Goal: Check status: Check status

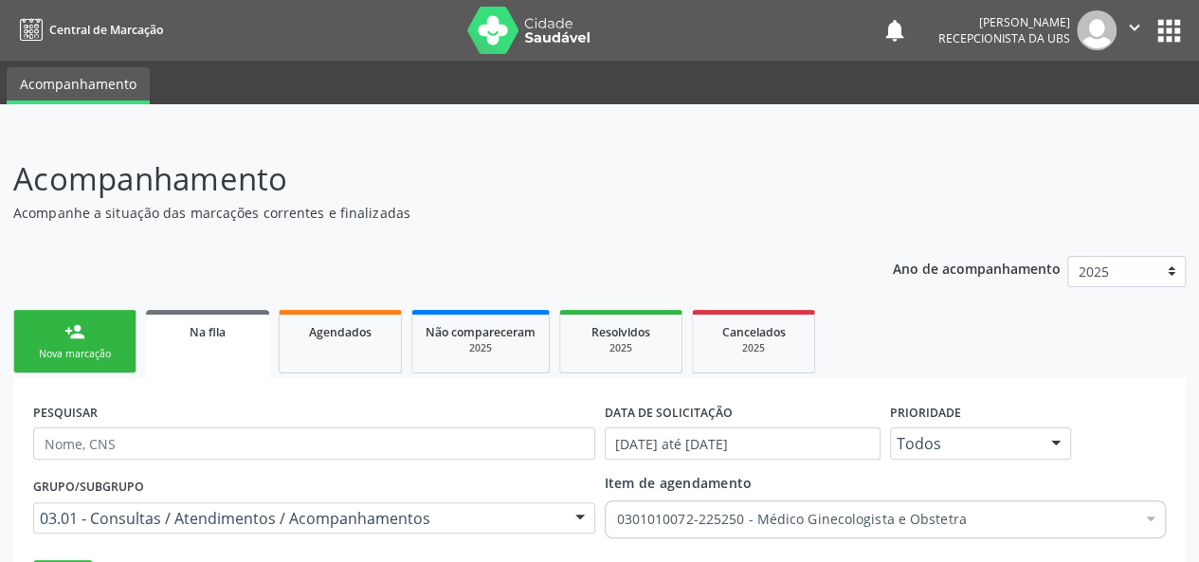
click at [87, 350] on div "Nova marcação" at bounding box center [74, 354] width 95 height 14
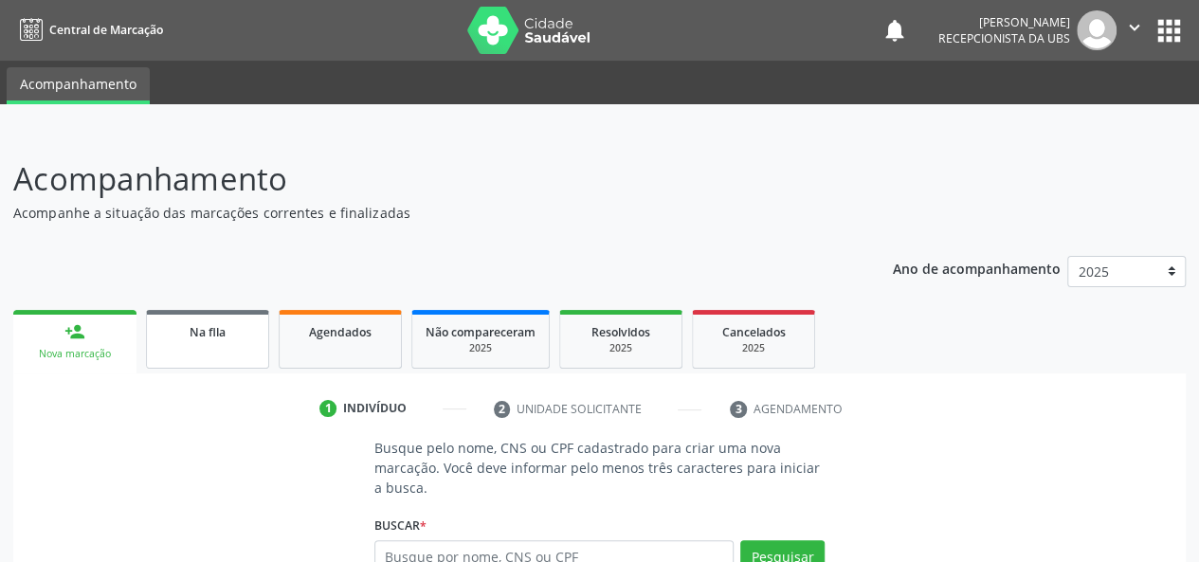
click at [225, 342] on link "Na fila" at bounding box center [207, 339] width 123 height 59
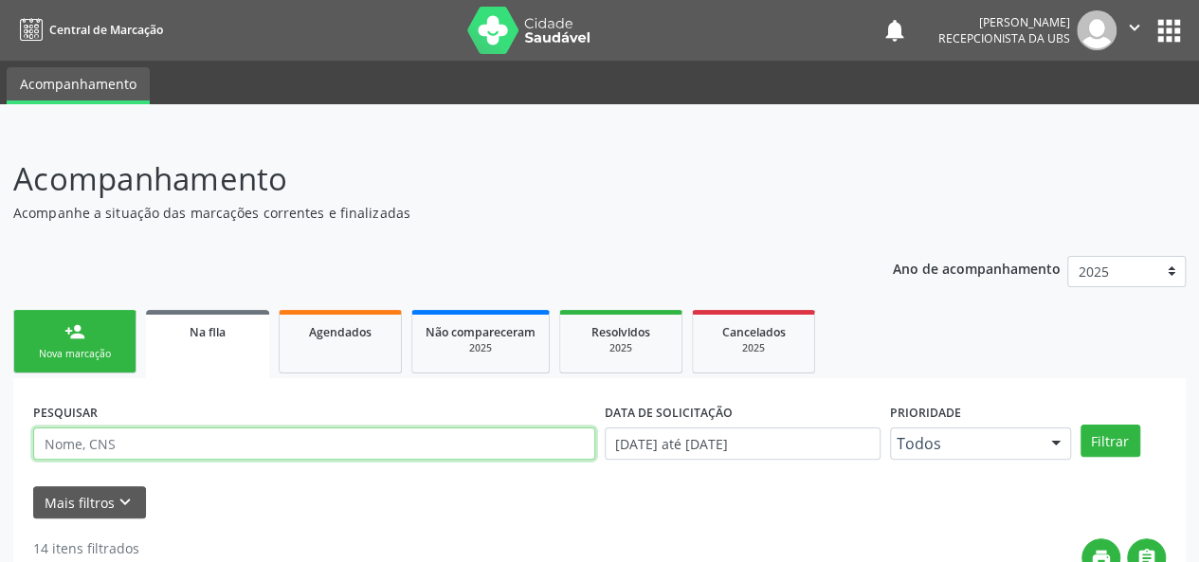
paste input "702807134231465"
type input "702807134231465"
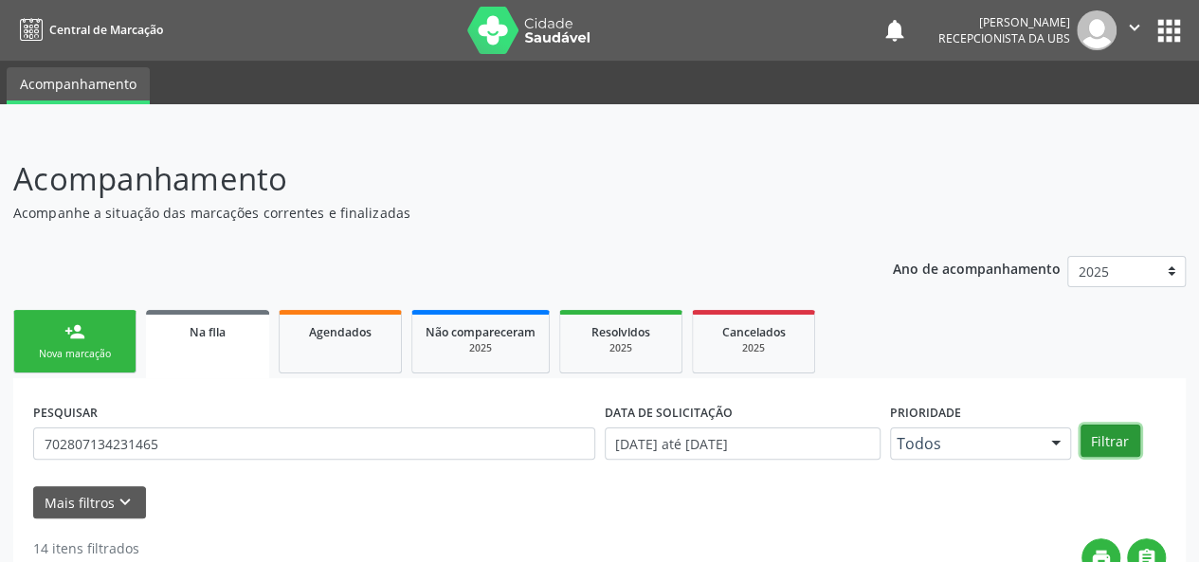
click at [1112, 444] on button "Filtrar" at bounding box center [1110, 440] width 60 height 32
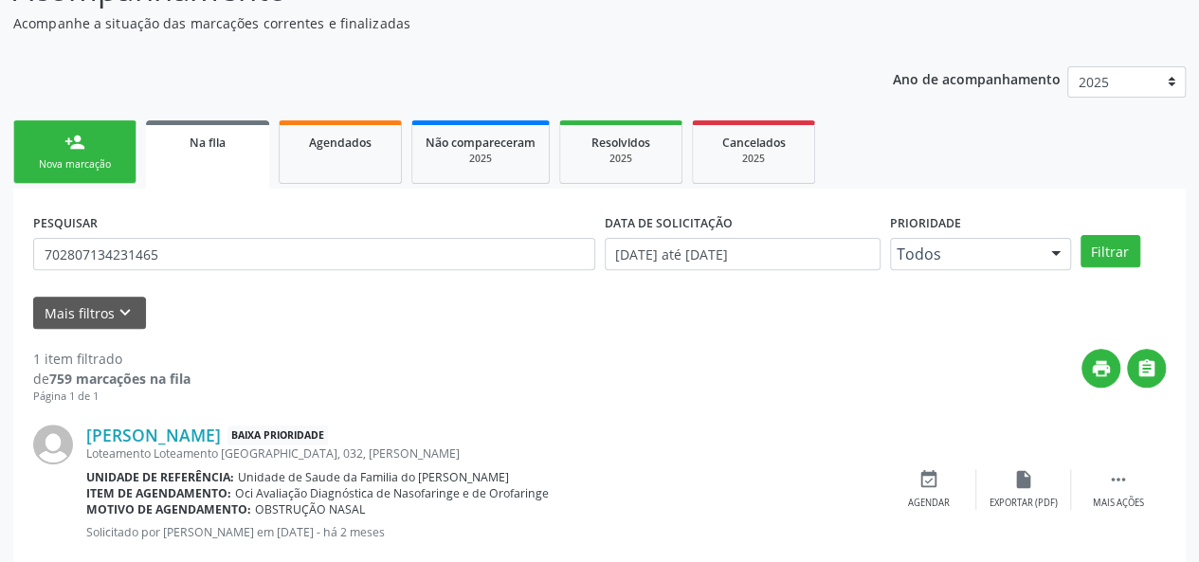
click at [34, 153] on link "person_add Nova marcação" at bounding box center [74, 151] width 123 height 63
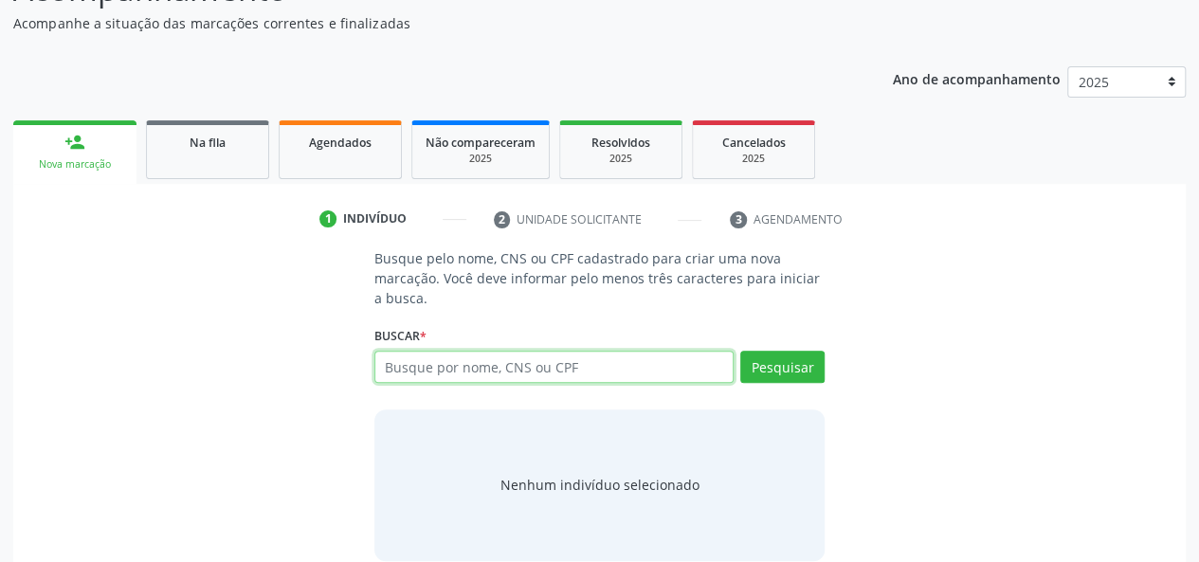
click at [506, 359] on input "text" at bounding box center [554, 367] width 360 height 32
click at [207, 153] on link "Na fila" at bounding box center [207, 149] width 123 height 59
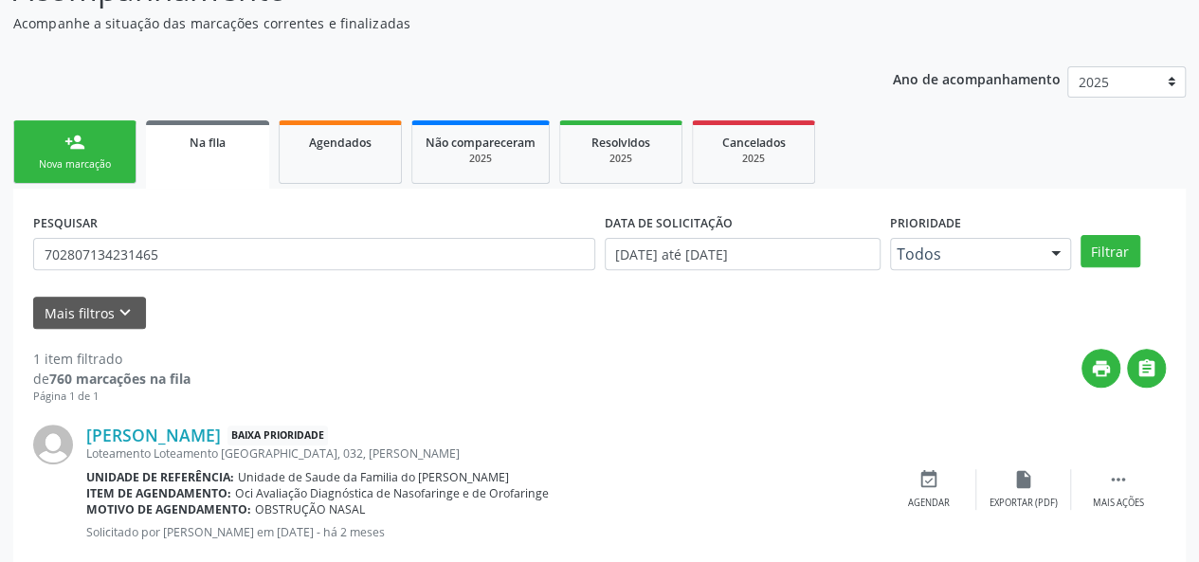
scroll to position [233, 0]
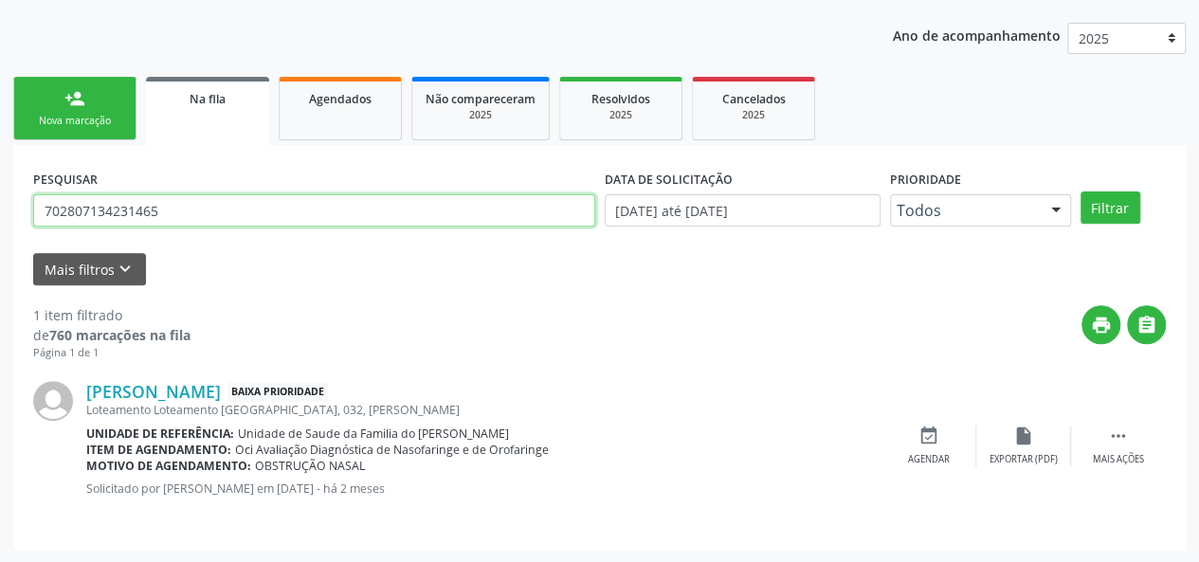
drag, startPoint x: 286, startPoint y: 206, endPoint x: 0, endPoint y: 198, distance: 286.2
click at [0, 198] on div "Acompanhamento Acompanhe a situação das marcações correntes e finalizadas Relat…" at bounding box center [599, 230] width 1199 height 665
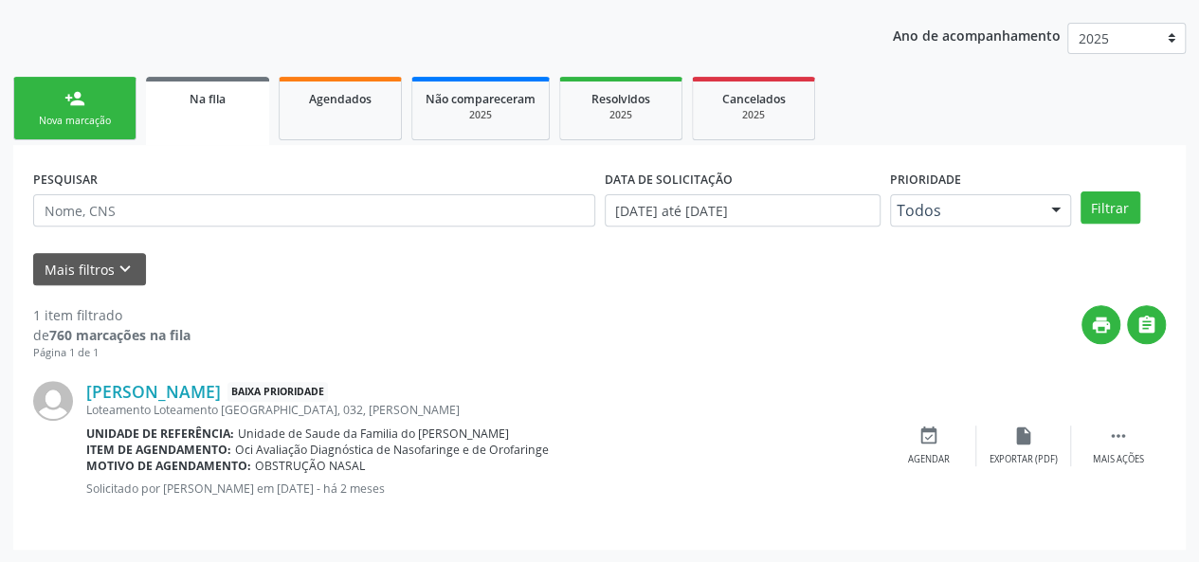
click at [243, 103] on div "Na fila" at bounding box center [207, 98] width 97 height 20
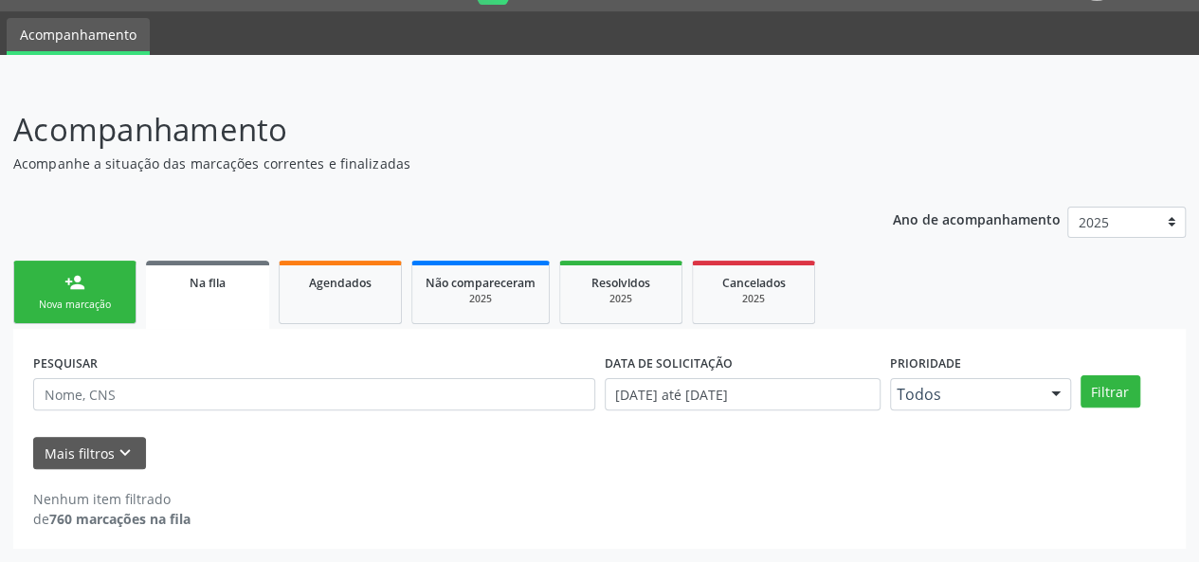
scroll to position [48, 0]
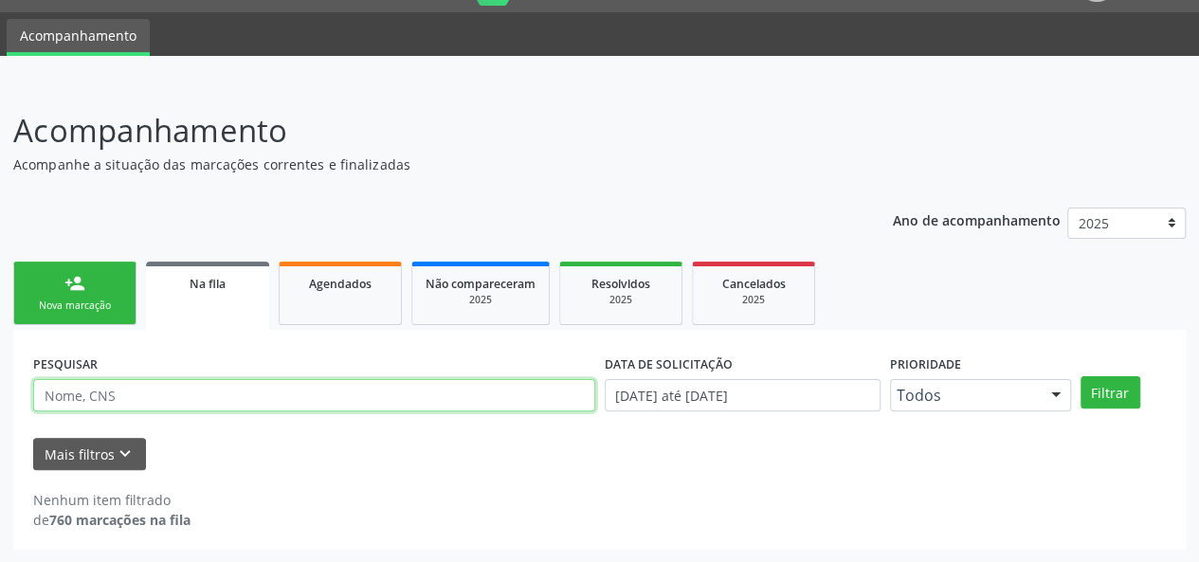
click at [173, 405] on input "text" at bounding box center [314, 395] width 562 height 32
type input "095562264477"
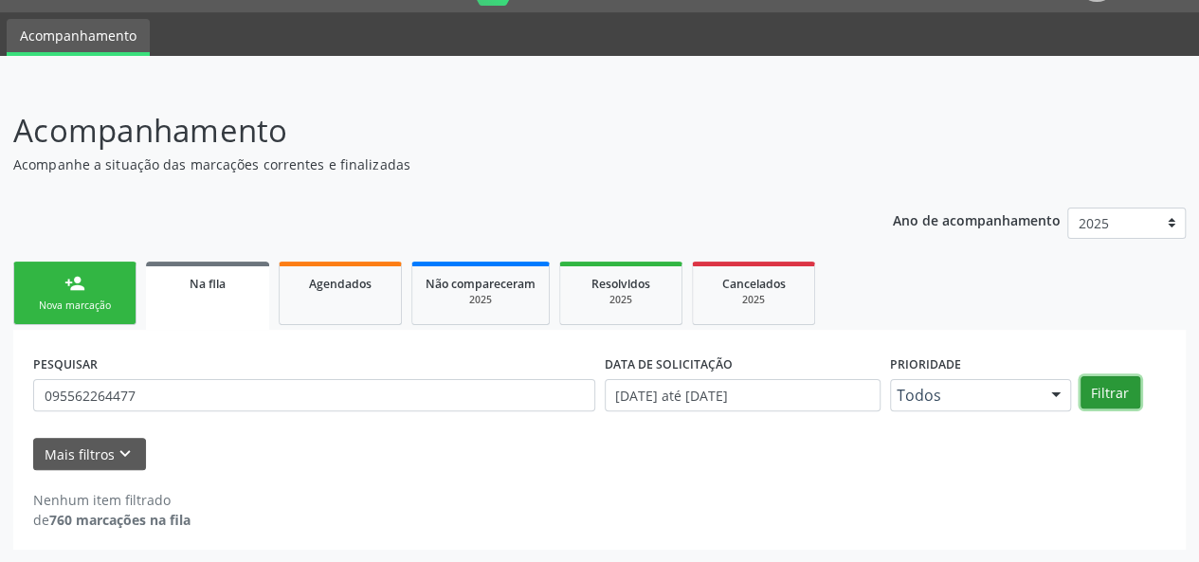
click at [1112, 389] on button "Filtrar" at bounding box center [1110, 392] width 60 height 32
click at [321, 297] on link "Agendados" at bounding box center [340, 292] width 123 height 63
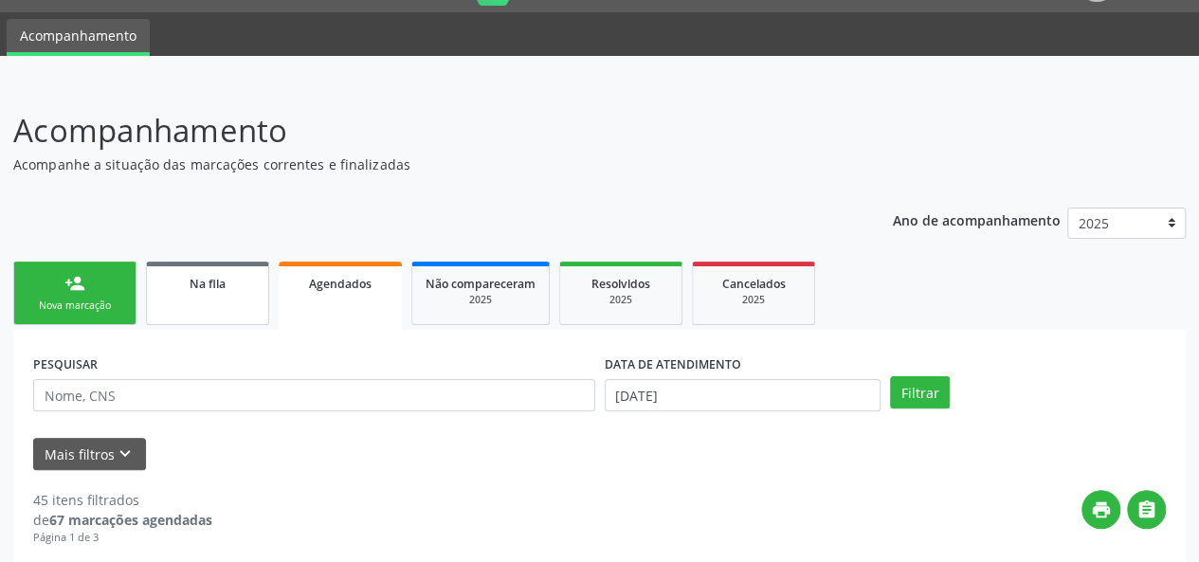
click at [188, 283] on div "Na fila" at bounding box center [207, 283] width 95 height 20
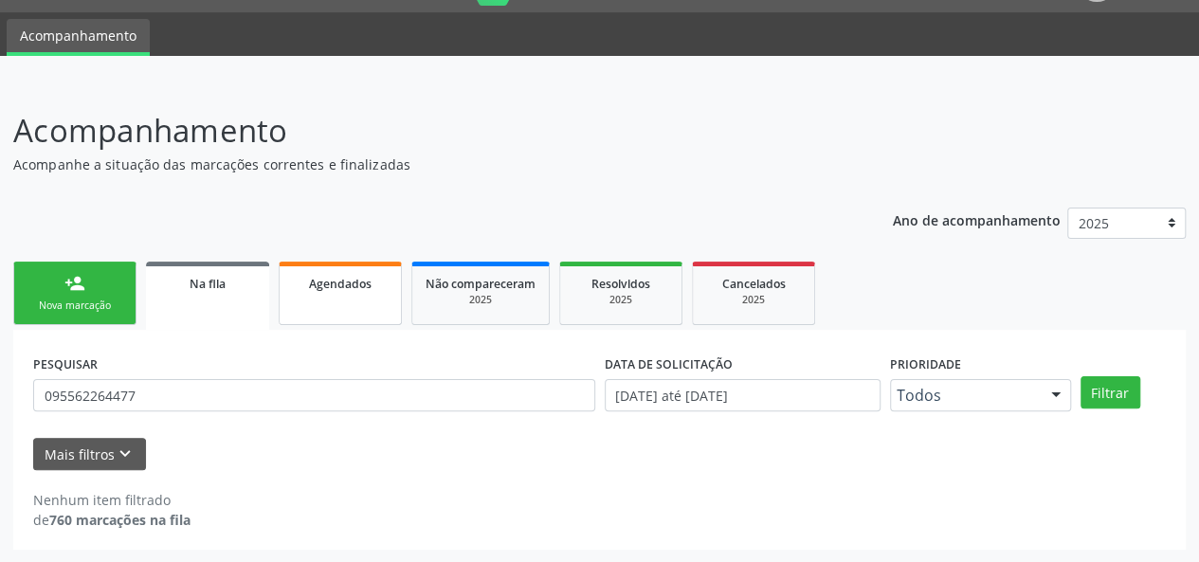
click at [361, 310] on link "Agendados" at bounding box center [340, 292] width 123 height 63
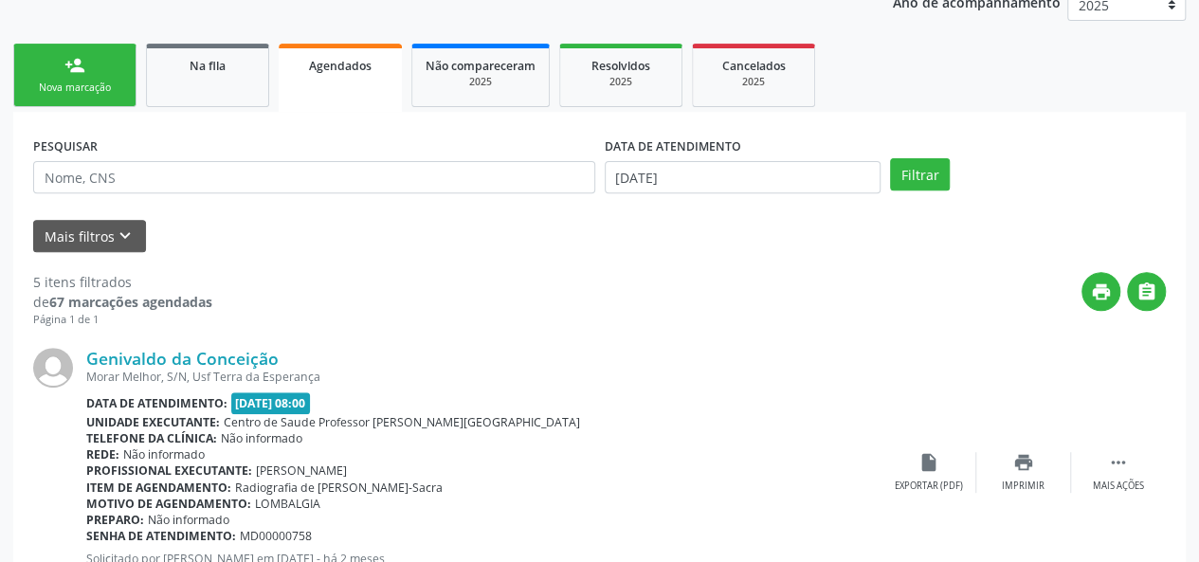
scroll to position [238, 0]
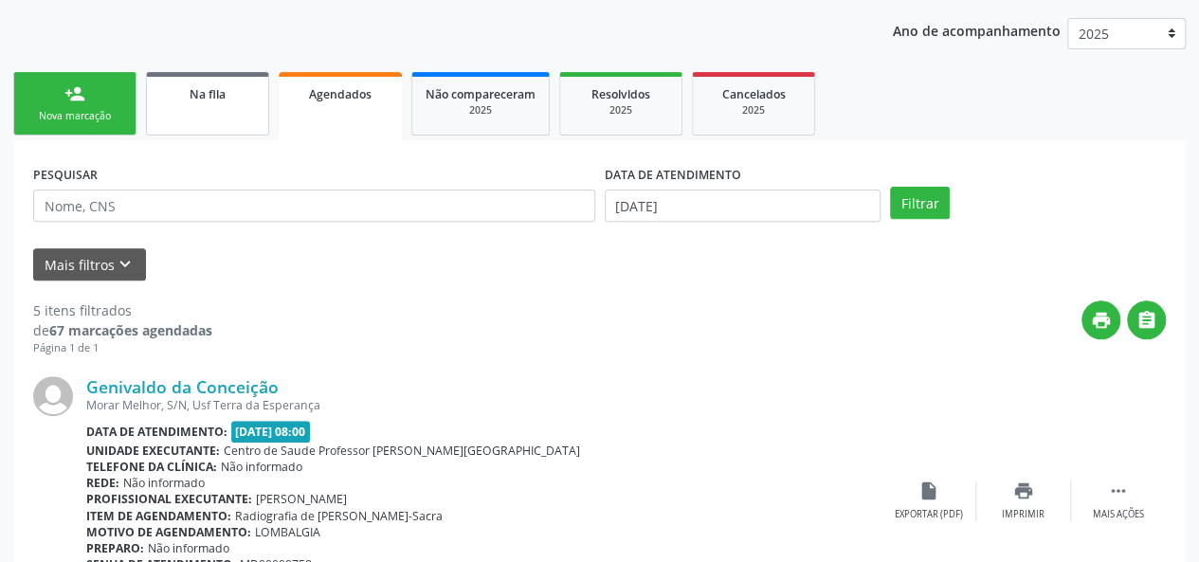
click at [213, 103] on link "Na fila" at bounding box center [207, 103] width 123 height 63
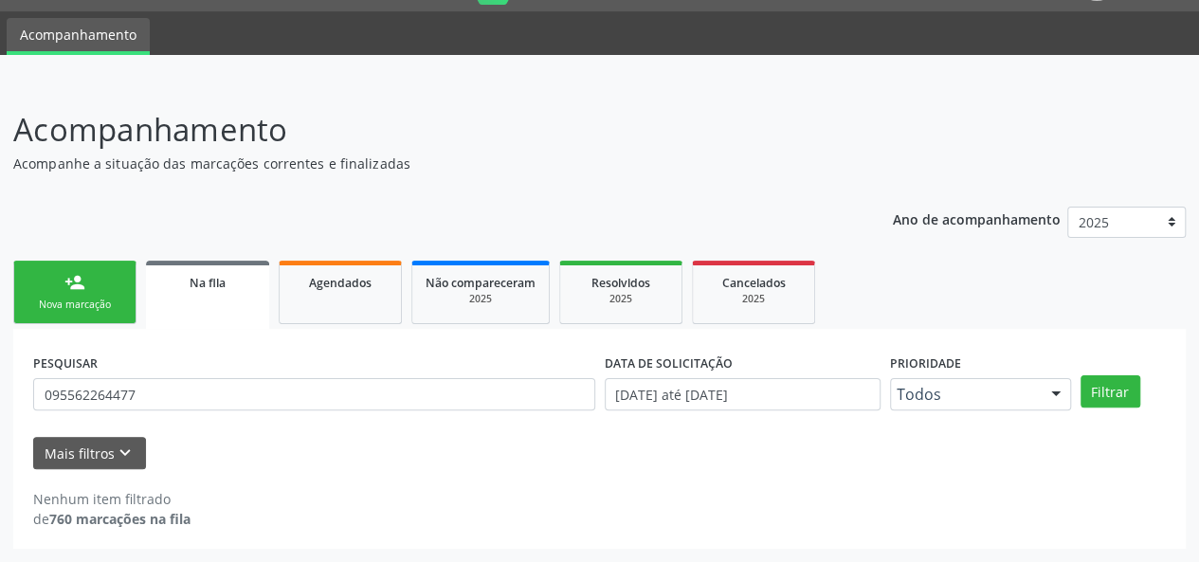
scroll to position [48, 0]
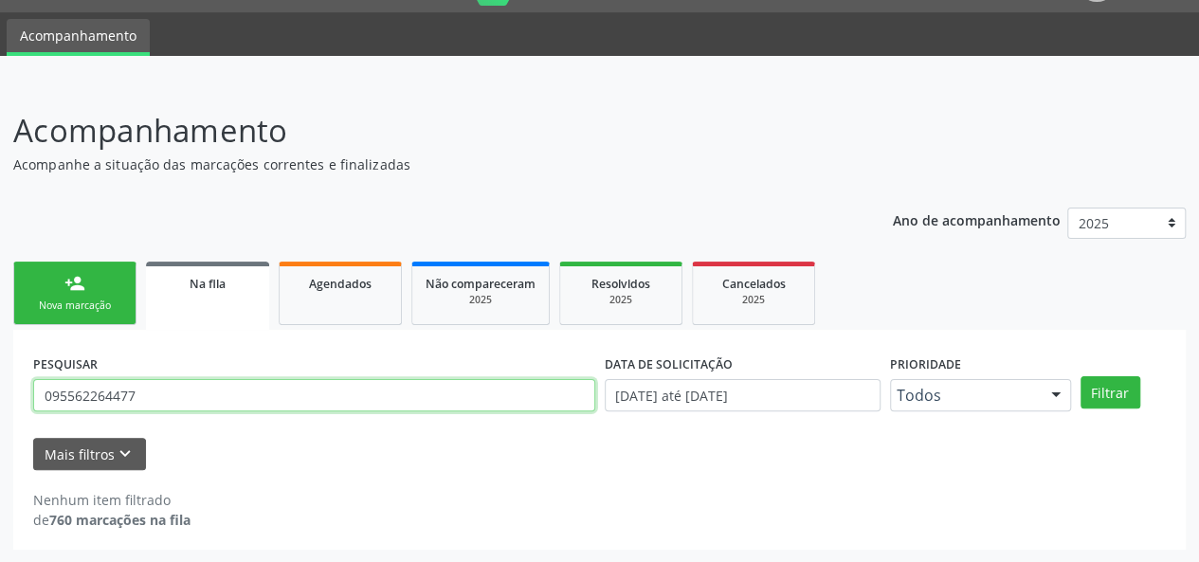
drag, startPoint x: 261, startPoint y: 392, endPoint x: 6, endPoint y: 393, distance: 255.8
click at [6, 393] on div "Acompanhamento Acompanhe a situação das marcações correntes e finalizadas Relat…" at bounding box center [599, 322] width 1199 height 480
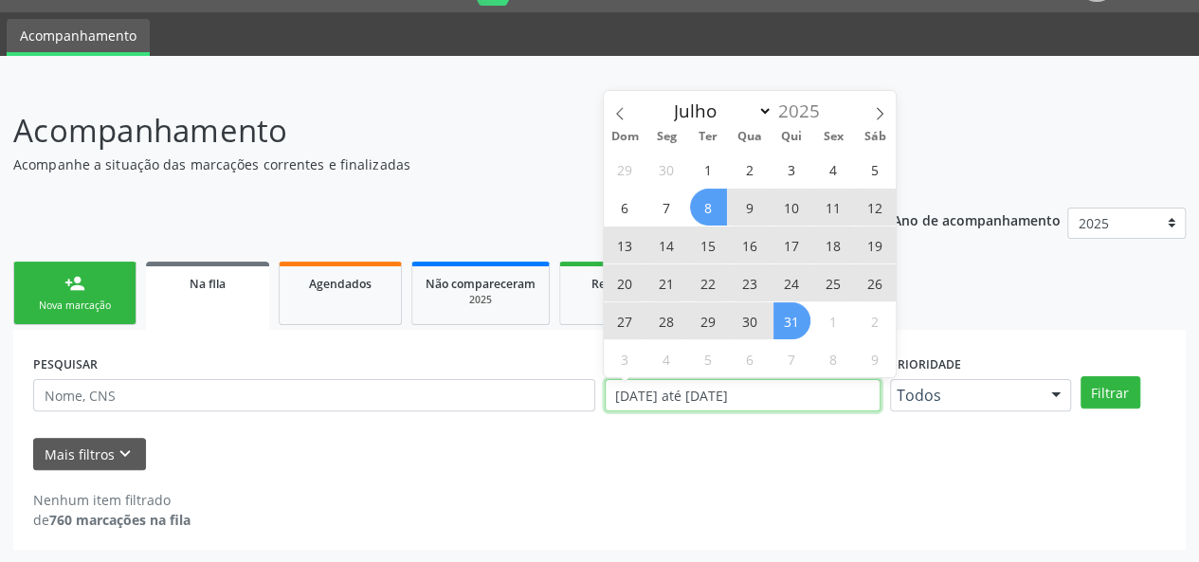
click at [718, 402] on input "[DATE] até [DATE]" at bounding box center [742, 395] width 276 height 32
click at [702, 193] on span "8" at bounding box center [708, 207] width 37 height 37
type input "[DATE]"
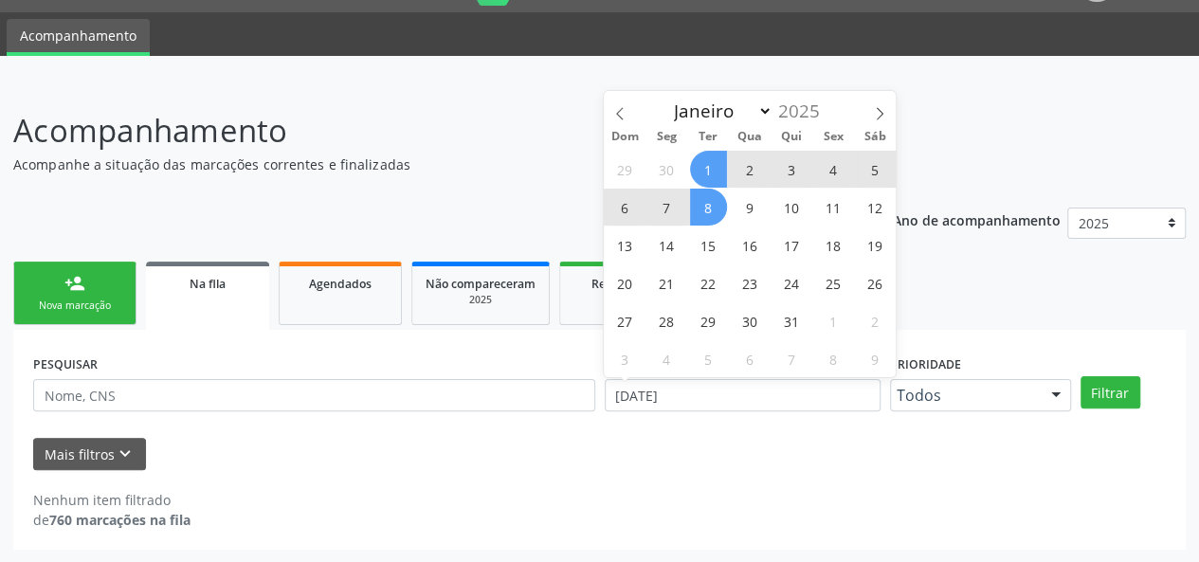
click at [707, 171] on span "1" at bounding box center [708, 169] width 37 height 37
click at [629, 397] on input "[DATE] até [DATE]" at bounding box center [742, 395] width 276 height 32
click at [718, 160] on span "1" at bounding box center [708, 169] width 37 height 37
type input "[DATE]"
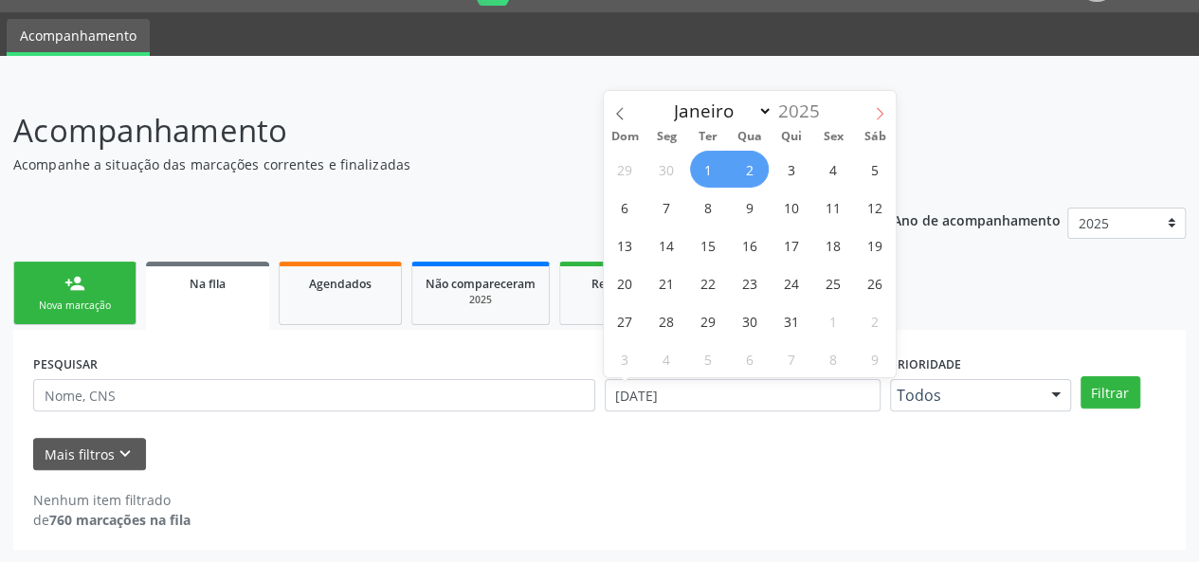
click at [878, 108] on icon at bounding box center [879, 113] width 13 height 13
select select "8"
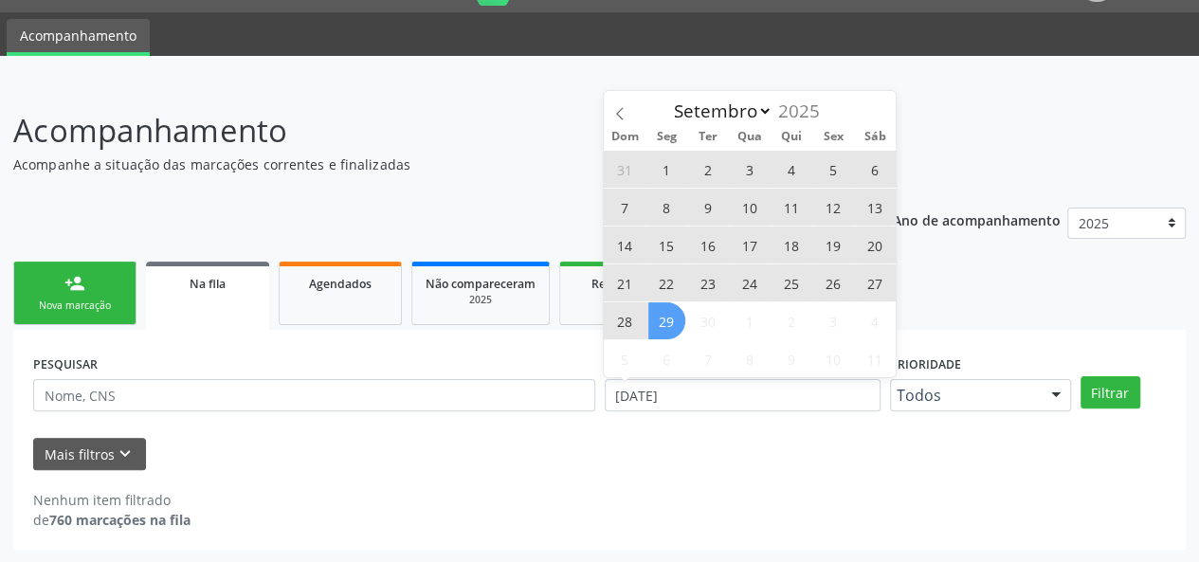
click at [669, 320] on span "29" at bounding box center [666, 320] width 37 height 37
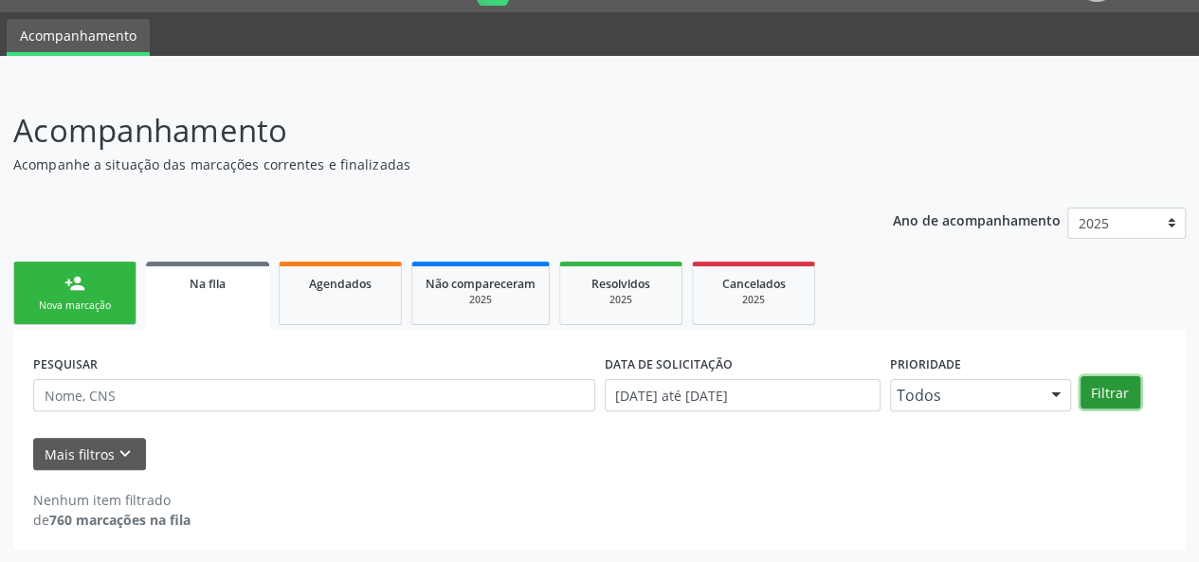
click at [1109, 397] on button "Filtrar" at bounding box center [1110, 392] width 60 height 32
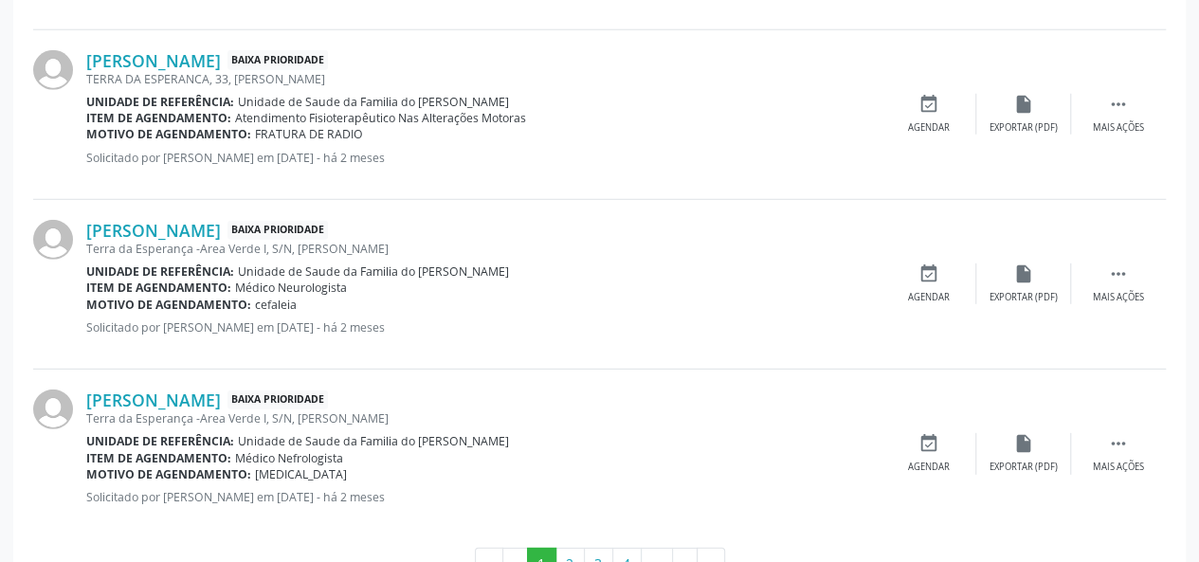
scroll to position [2642, 0]
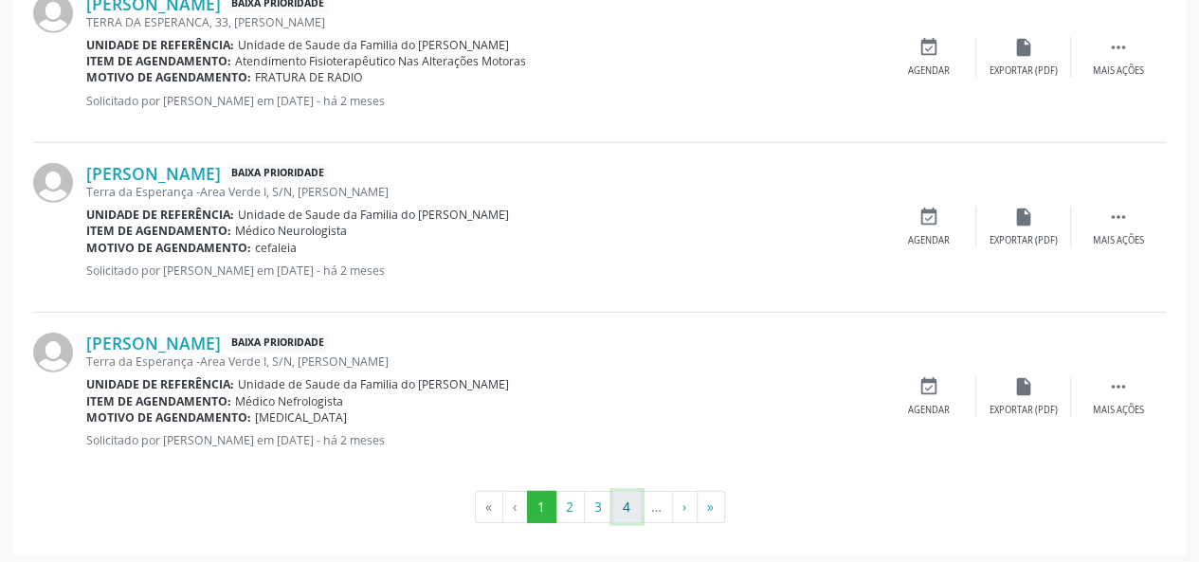
click at [618, 503] on button "4" at bounding box center [626, 507] width 29 height 32
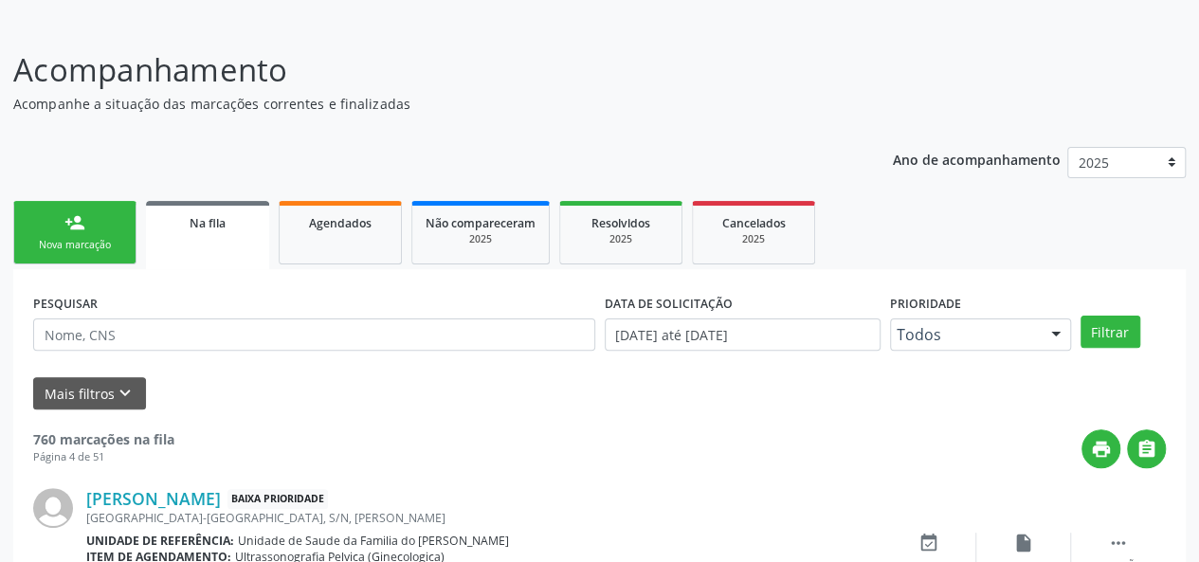
scroll to position [2658, 0]
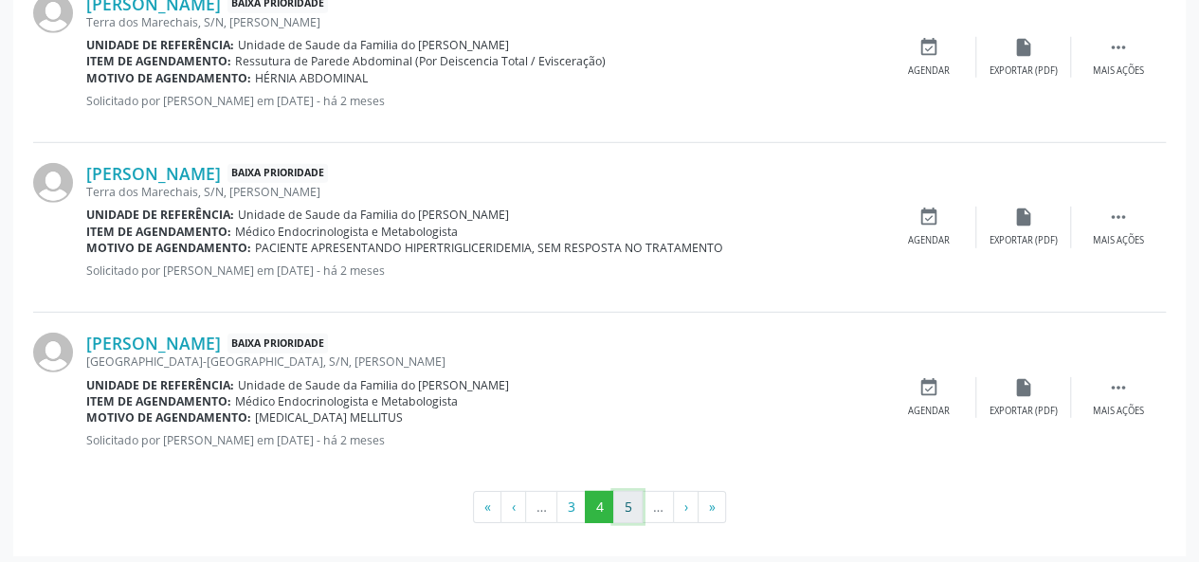
click at [638, 495] on button "5" at bounding box center [627, 507] width 29 height 32
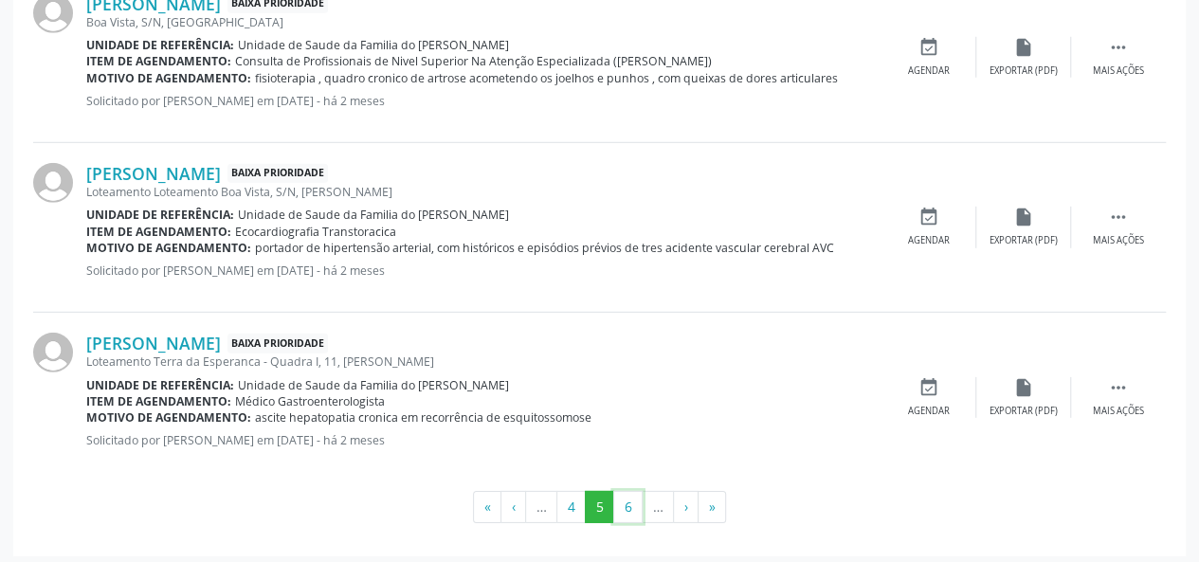
click at [638, 495] on button "6" at bounding box center [627, 507] width 29 height 32
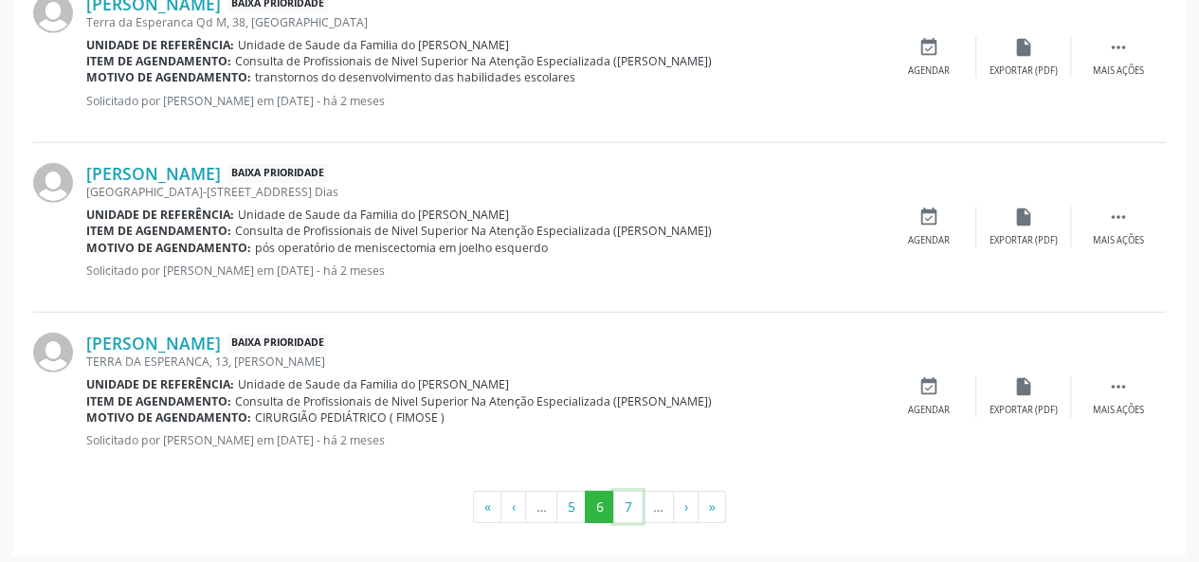
click at [638, 495] on button "7" at bounding box center [627, 507] width 29 height 32
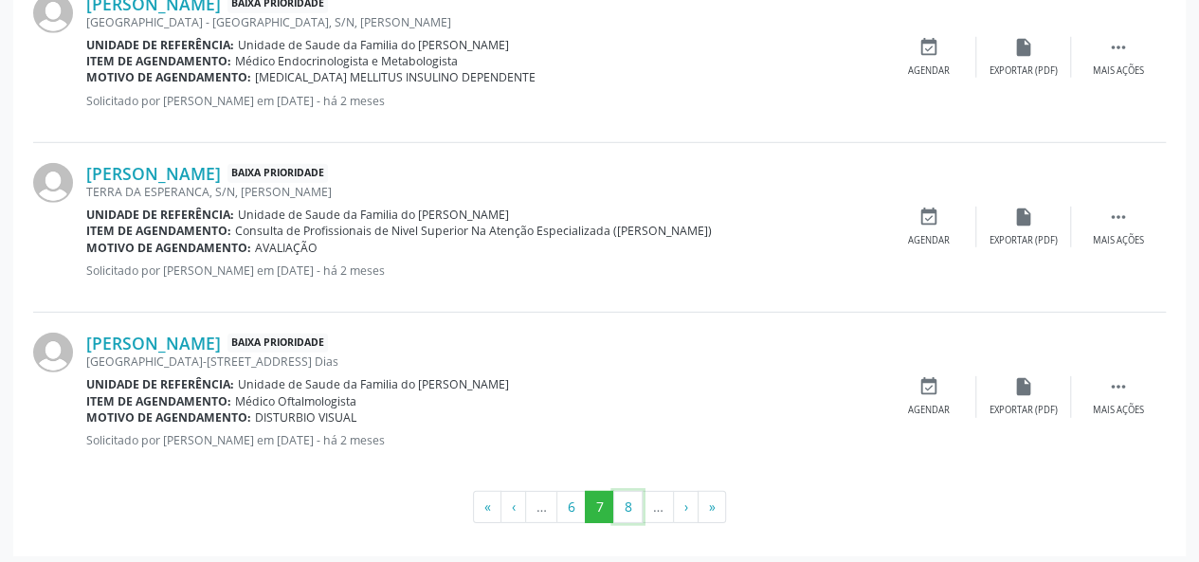
click at [638, 495] on button "8" at bounding box center [627, 507] width 29 height 32
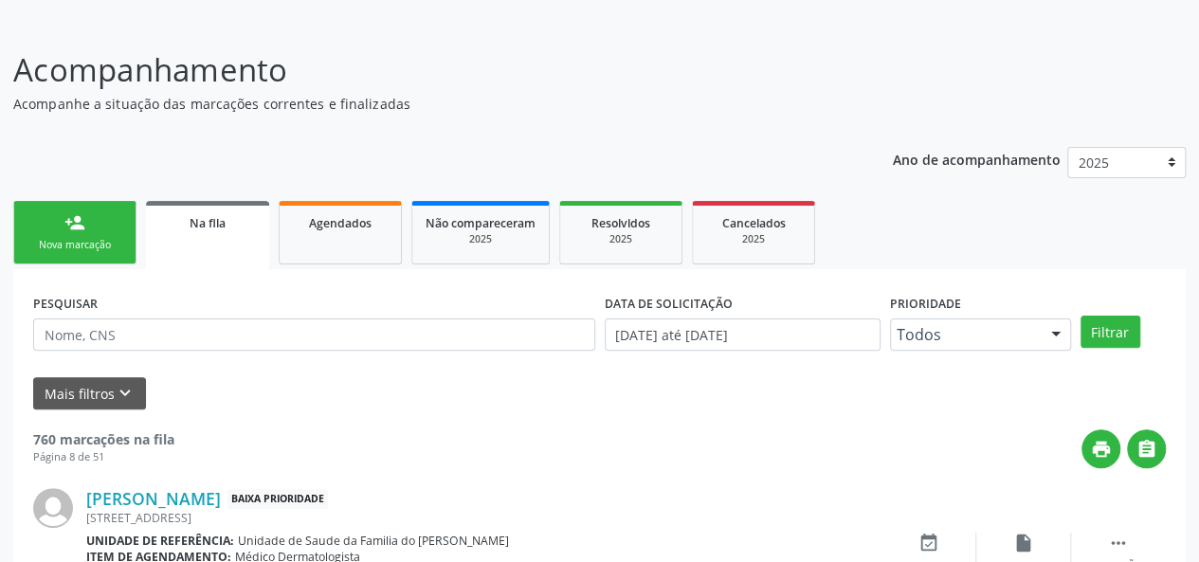
scroll to position [2674, 0]
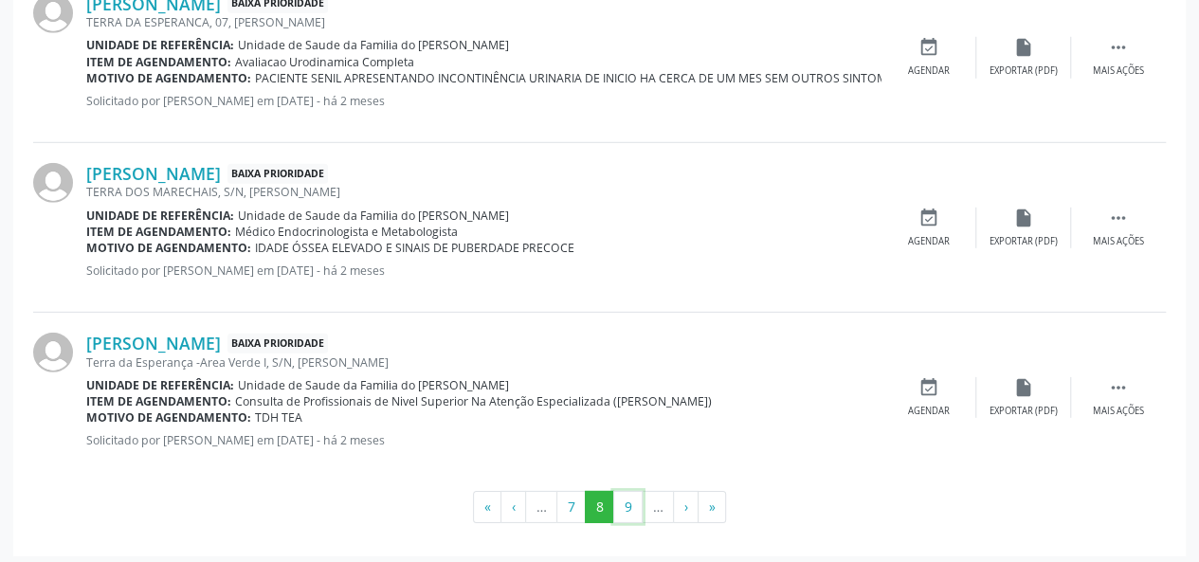
click at [638, 495] on button "9" at bounding box center [627, 507] width 29 height 32
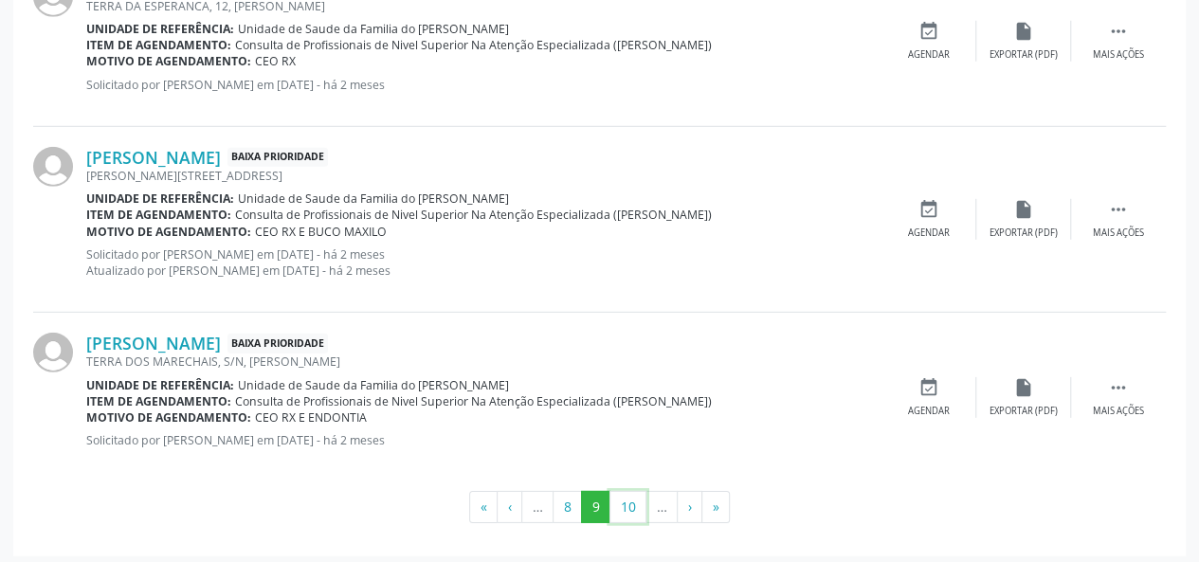
click at [638, 495] on button "10" at bounding box center [627, 507] width 37 height 32
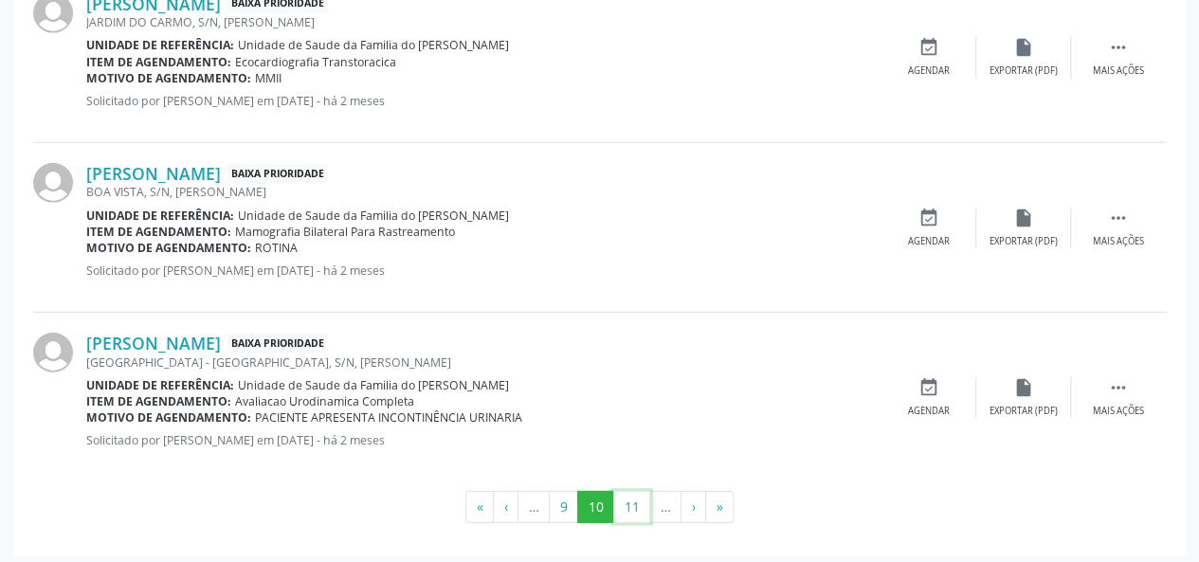
click at [638, 495] on button "11" at bounding box center [631, 507] width 37 height 32
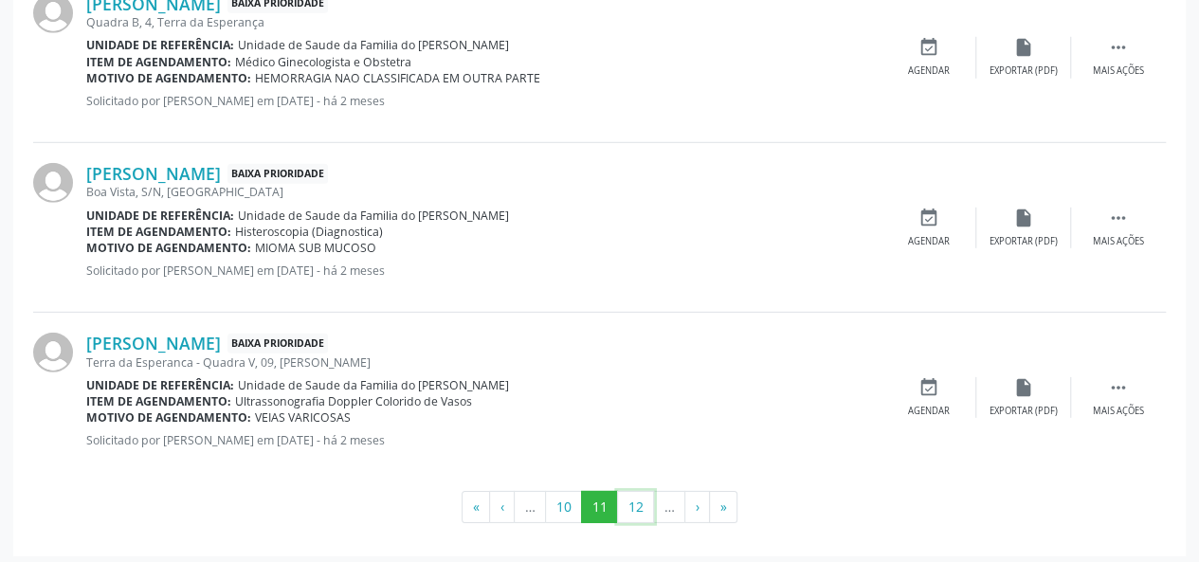
click at [638, 495] on button "12" at bounding box center [635, 507] width 37 height 32
click at [638, 495] on button "13" at bounding box center [635, 507] width 37 height 32
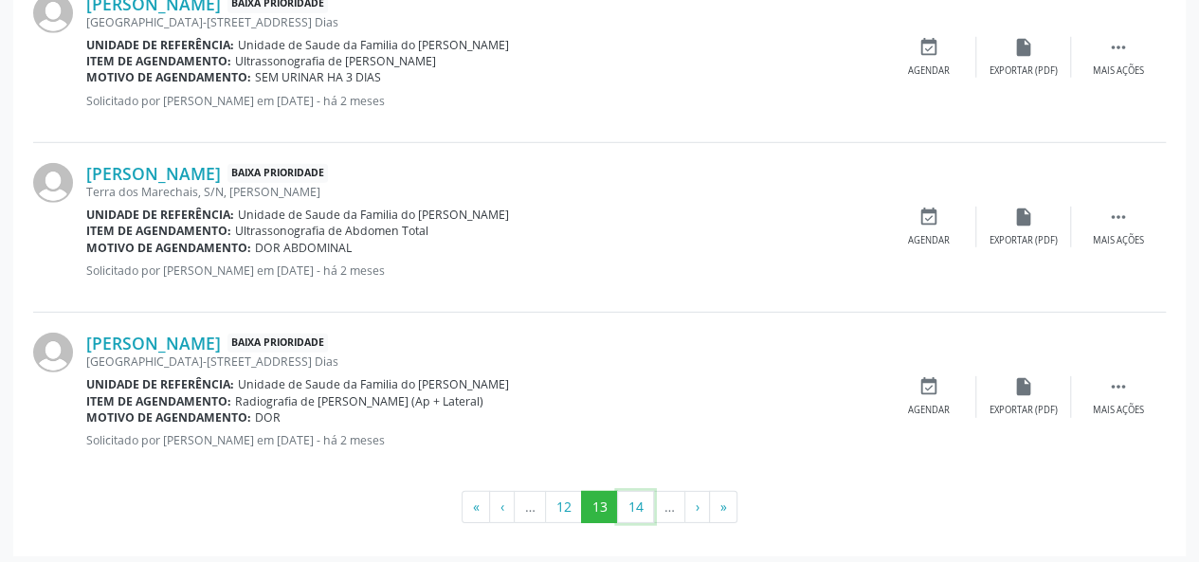
click at [638, 495] on button "14" at bounding box center [635, 507] width 37 height 32
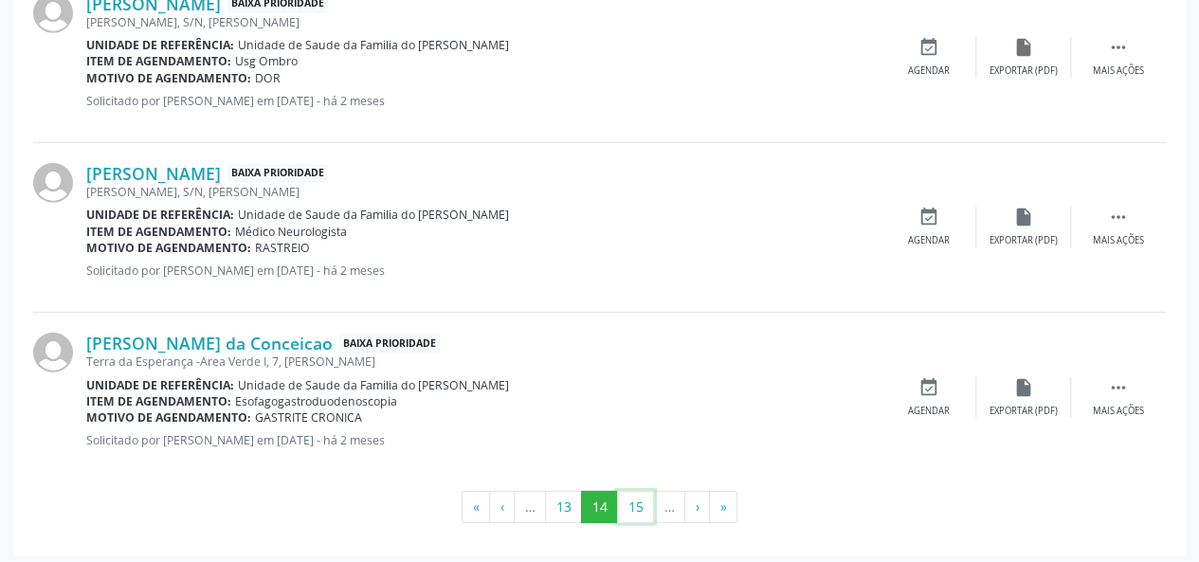
click at [638, 495] on button "15" at bounding box center [635, 507] width 37 height 32
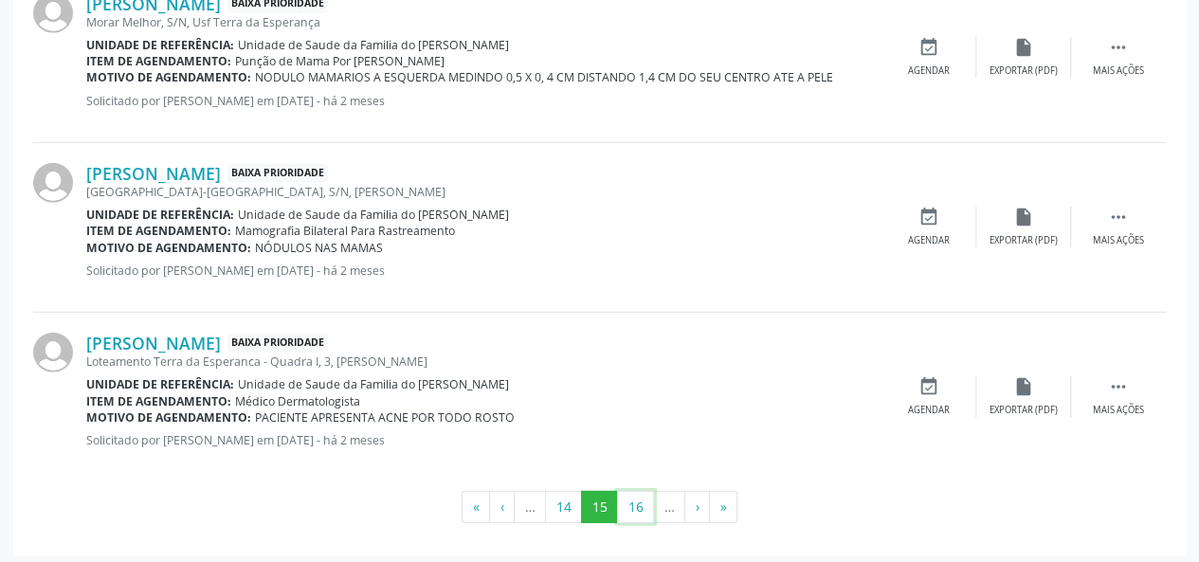
click at [638, 495] on button "16" at bounding box center [635, 507] width 37 height 32
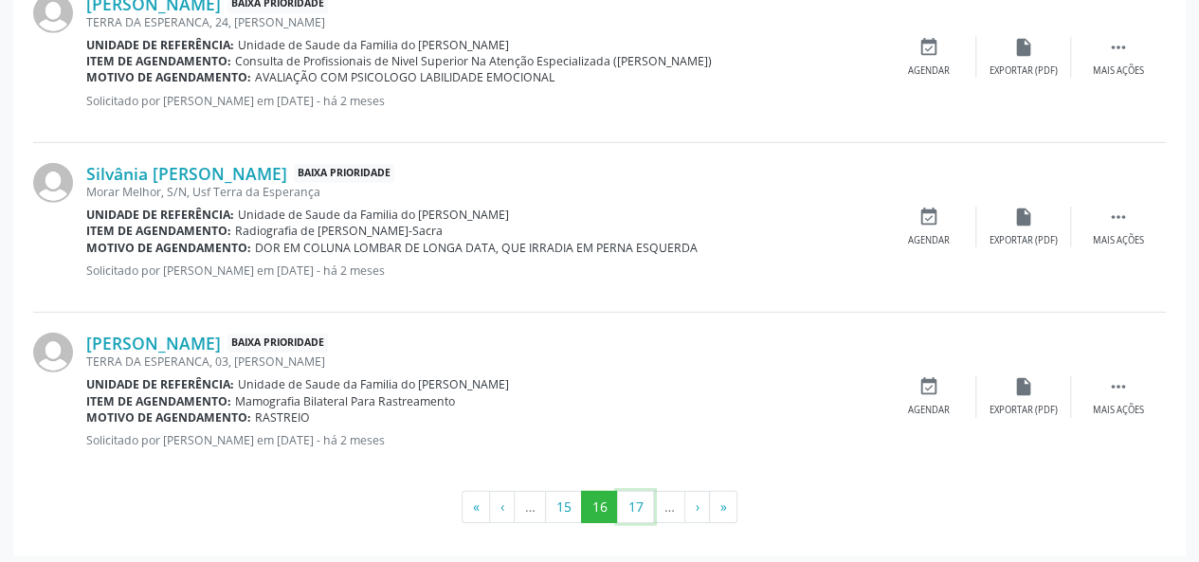
click at [638, 495] on button "17" at bounding box center [635, 507] width 37 height 32
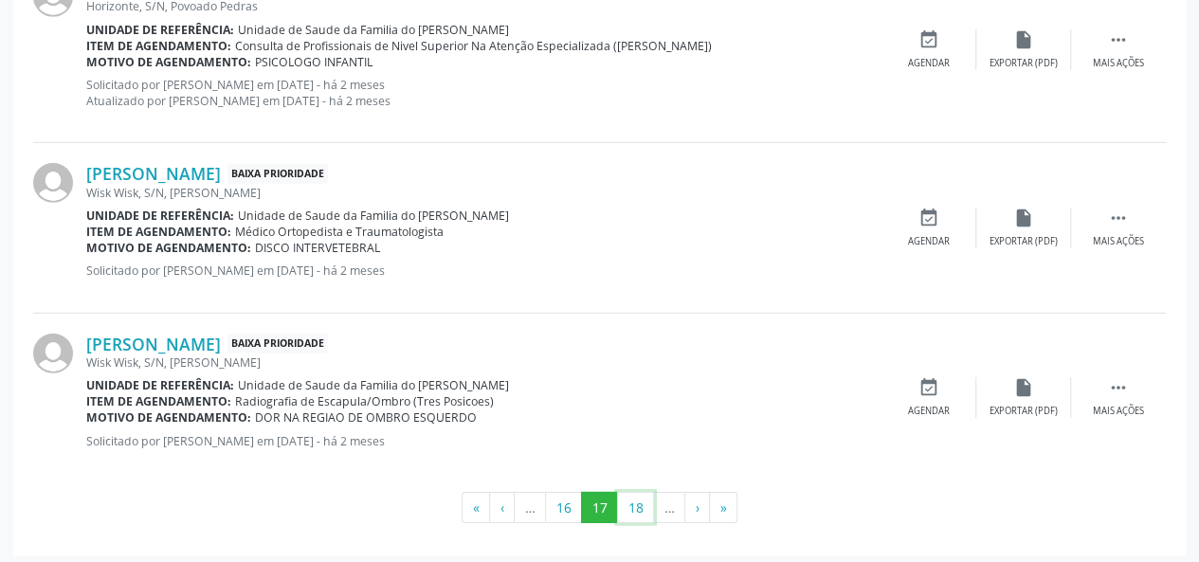
click at [638, 495] on button "18" at bounding box center [635, 508] width 37 height 32
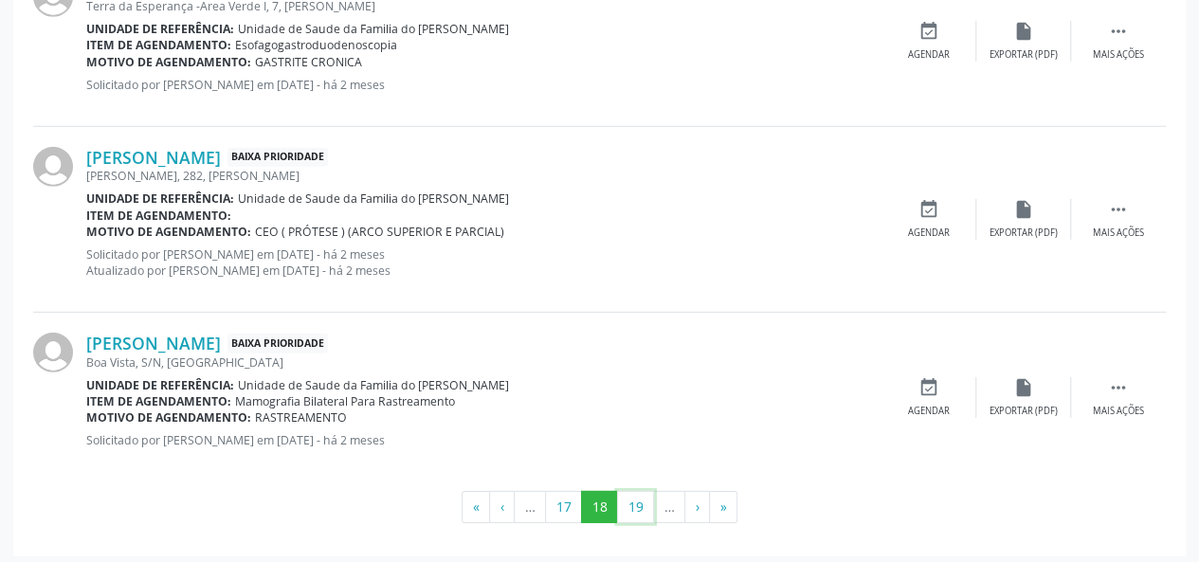
click at [638, 495] on button "19" at bounding box center [635, 507] width 37 height 32
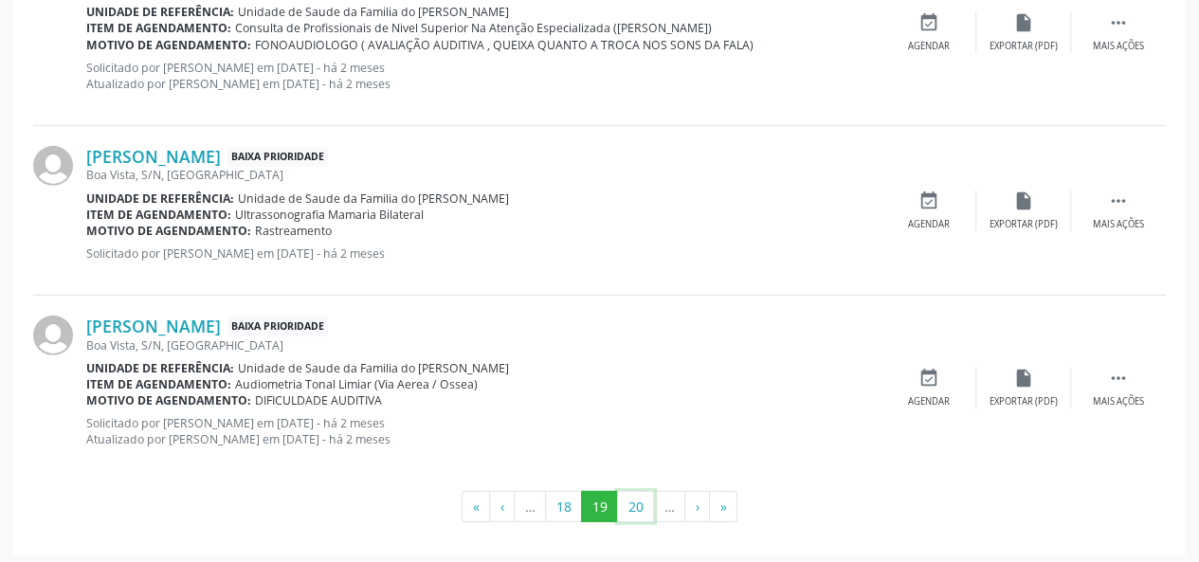
click at [638, 495] on button "20" at bounding box center [635, 507] width 37 height 32
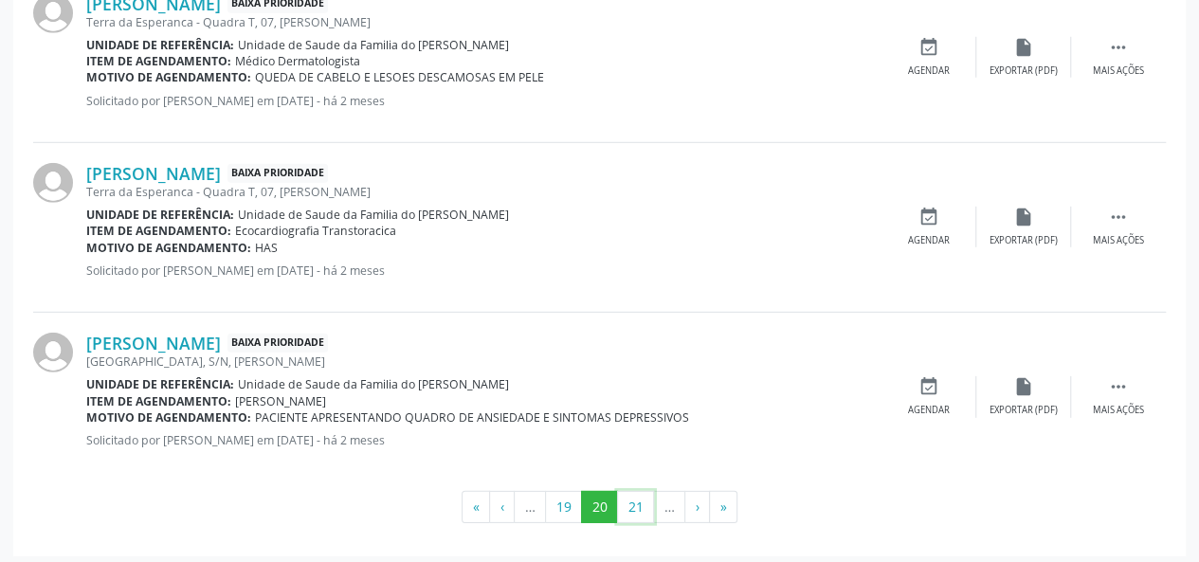
click at [638, 495] on button "21" at bounding box center [635, 507] width 37 height 32
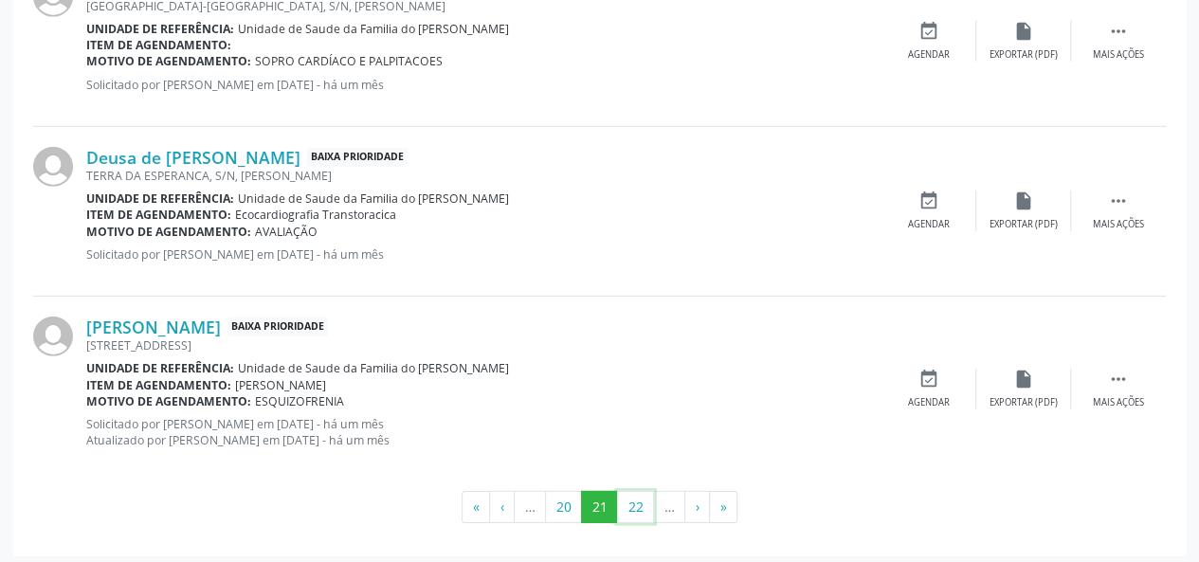
click at [638, 495] on button "22" at bounding box center [635, 507] width 37 height 32
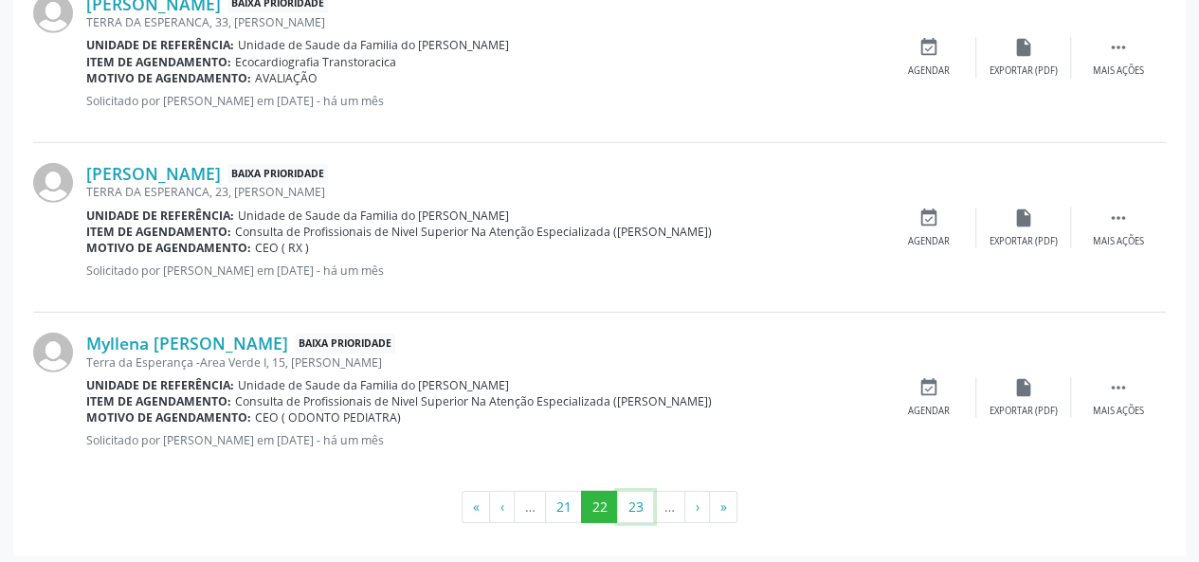
click at [638, 495] on button "23" at bounding box center [635, 507] width 37 height 32
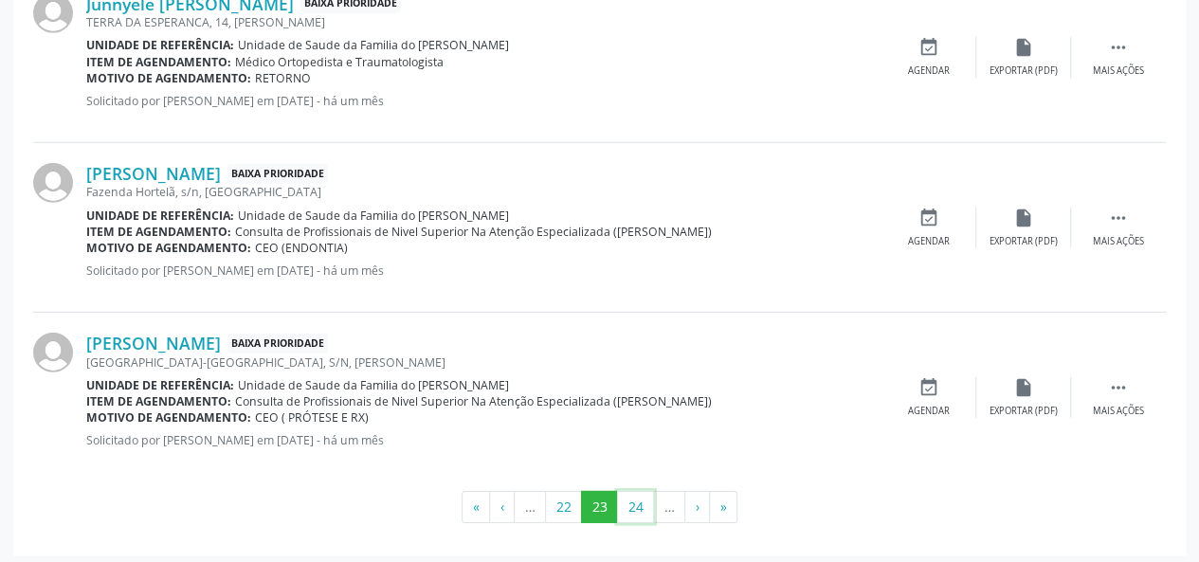
click at [638, 495] on button "24" at bounding box center [635, 507] width 37 height 32
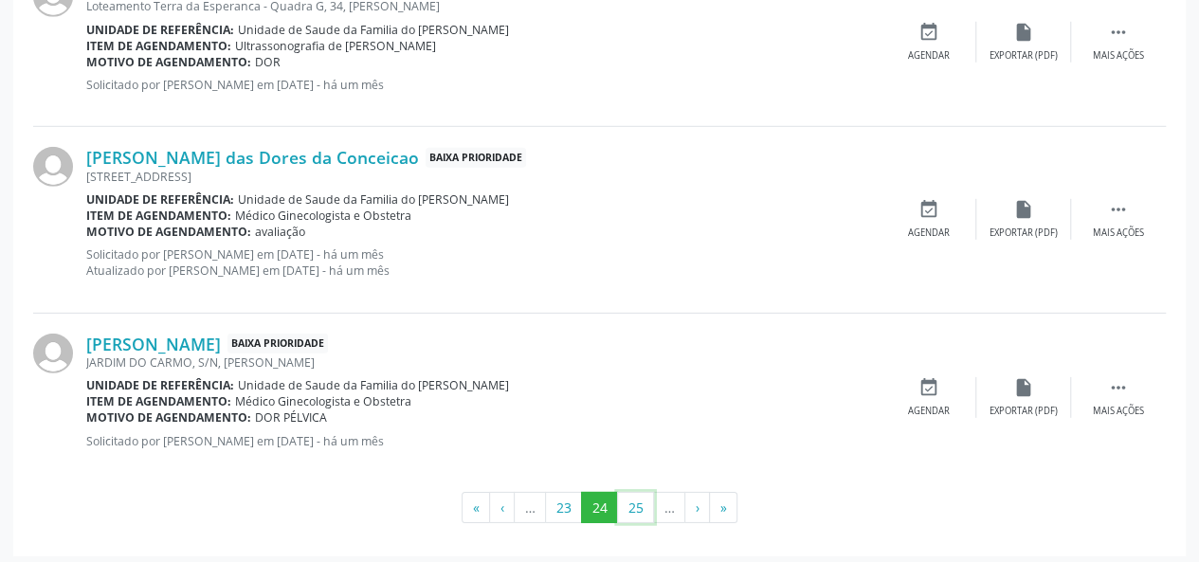
click at [638, 495] on button "25" at bounding box center [635, 508] width 37 height 32
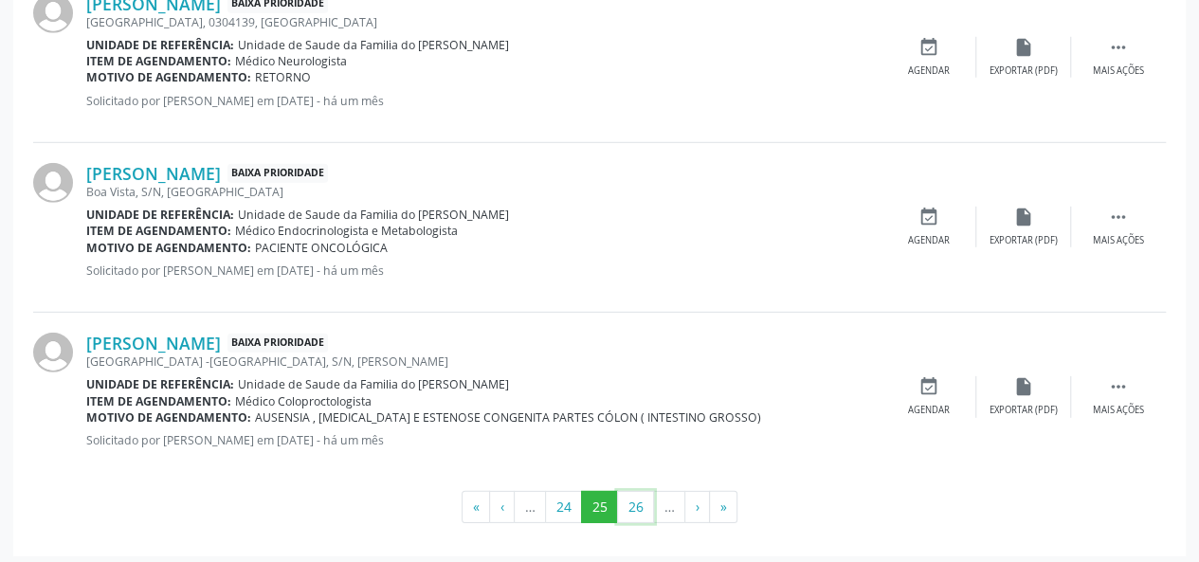
click at [638, 495] on button "26" at bounding box center [635, 507] width 37 height 32
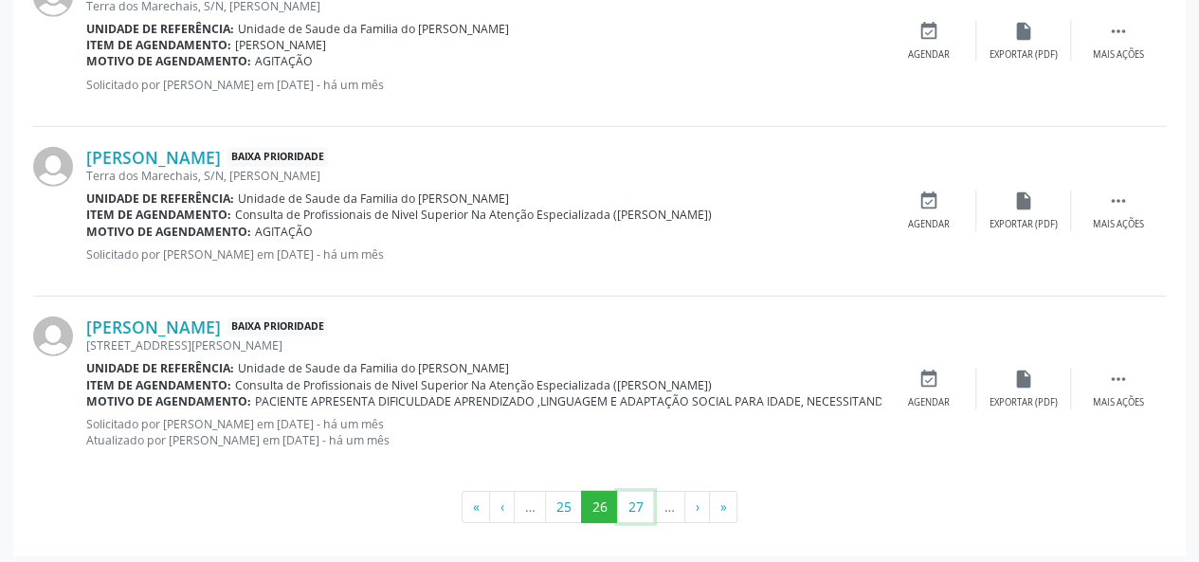
click at [638, 495] on button "27" at bounding box center [635, 507] width 37 height 32
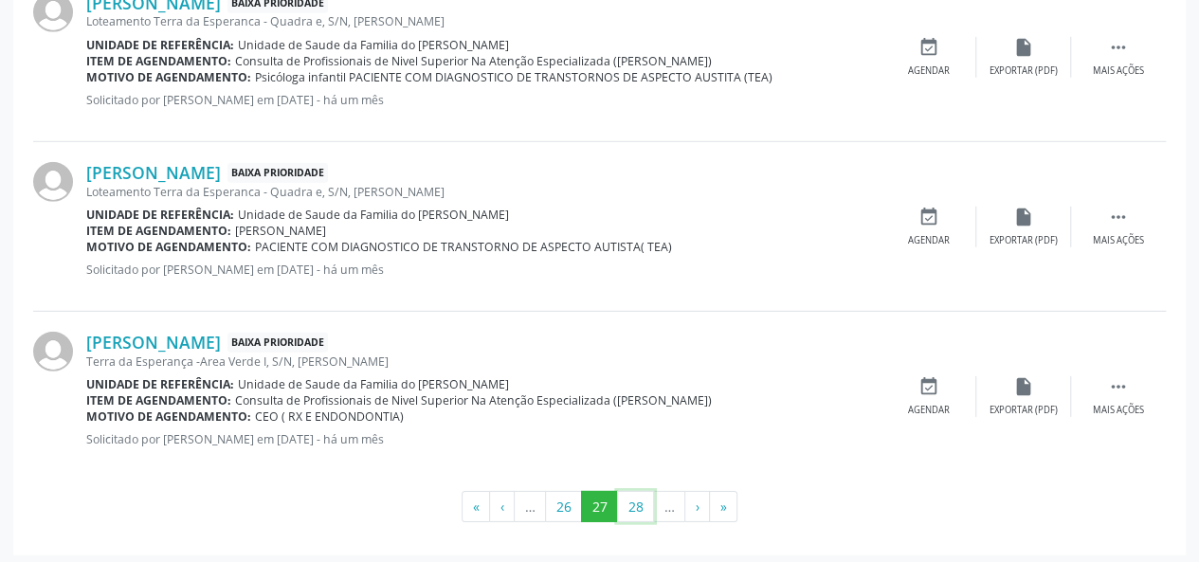
click at [638, 495] on button "28" at bounding box center [635, 507] width 37 height 32
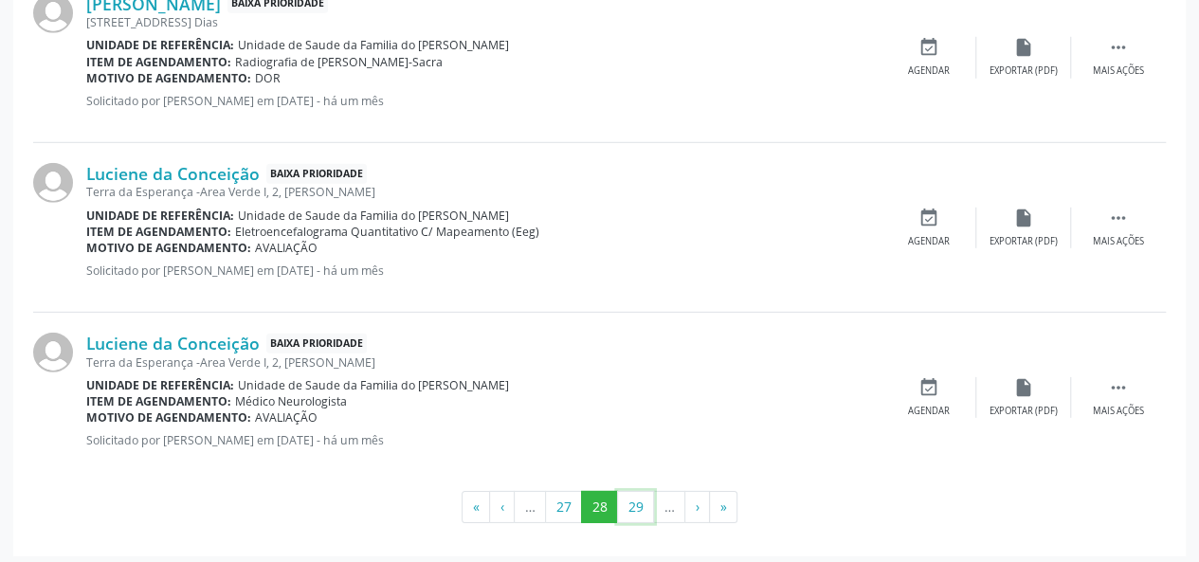
click at [638, 495] on button "29" at bounding box center [635, 507] width 37 height 32
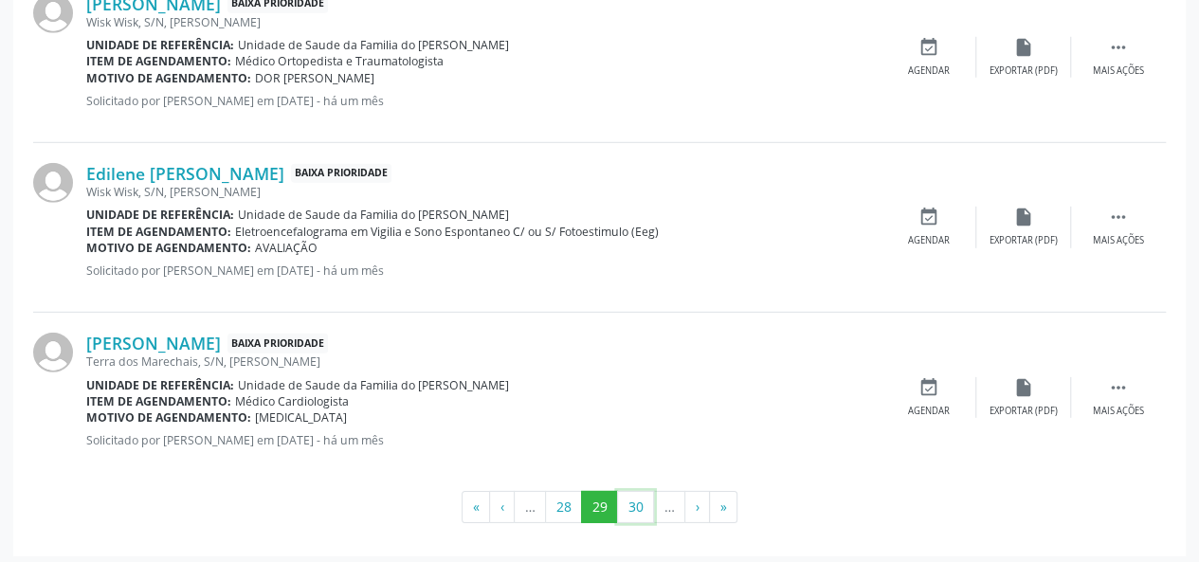
click at [638, 495] on button "30" at bounding box center [635, 507] width 37 height 32
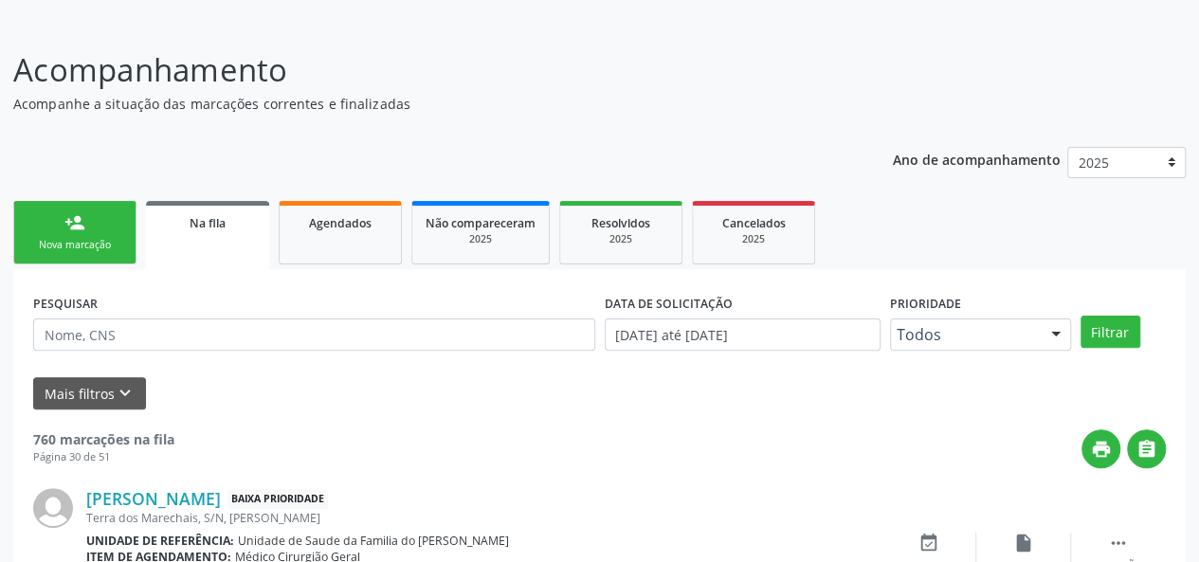
scroll to position [2658, 0]
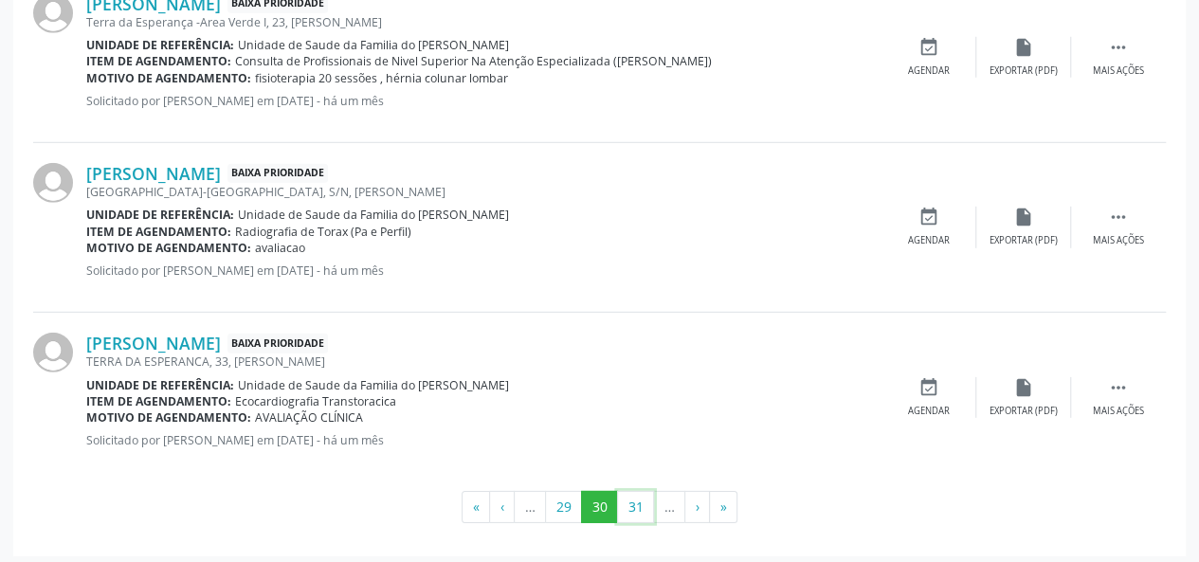
click at [638, 495] on button "31" at bounding box center [635, 507] width 37 height 32
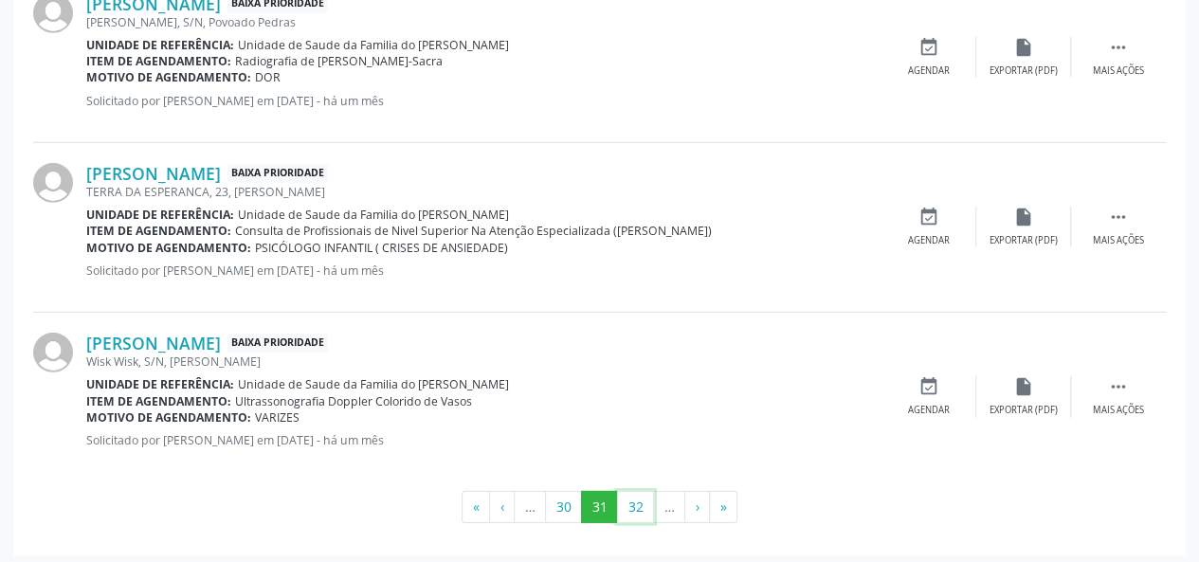
click at [638, 495] on button "32" at bounding box center [635, 507] width 37 height 32
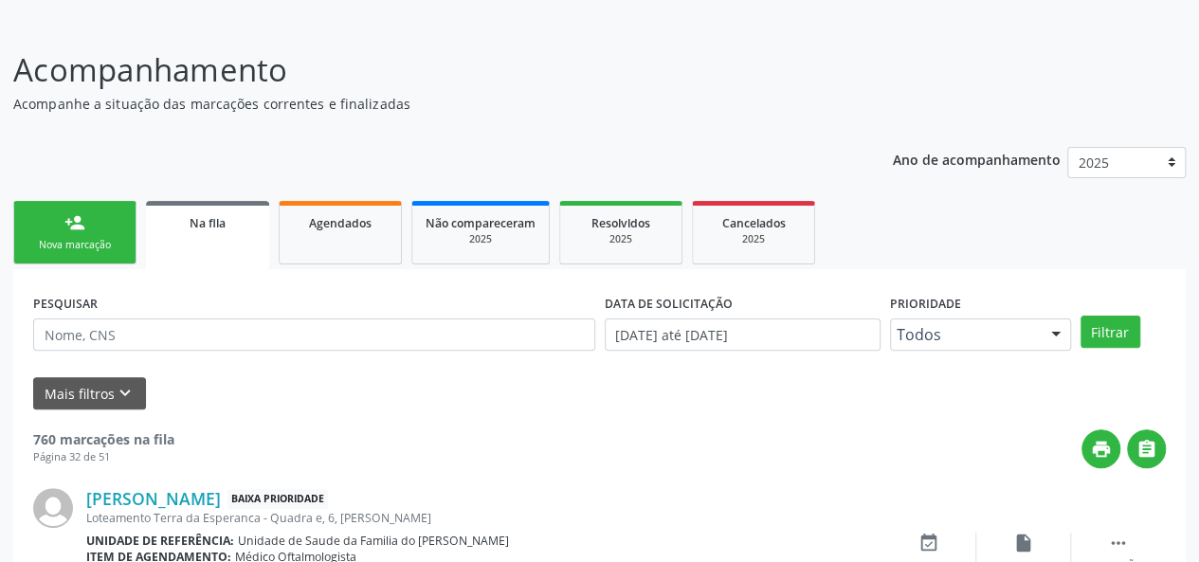
scroll to position [2642, 0]
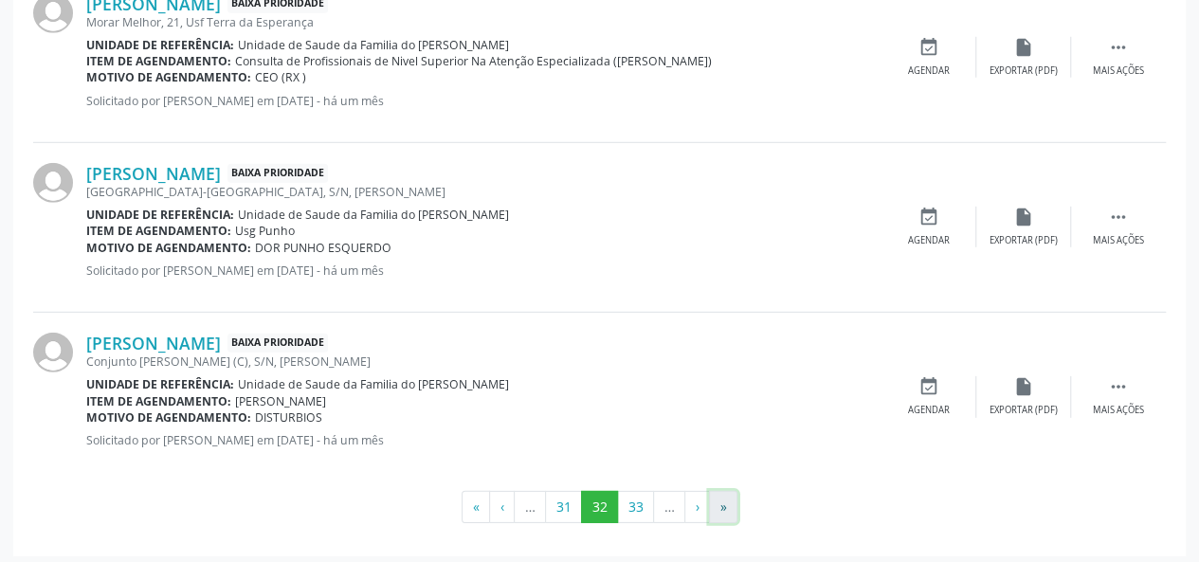
click at [720, 501] on button "»" at bounding box center [723, 507] width 28 height 32
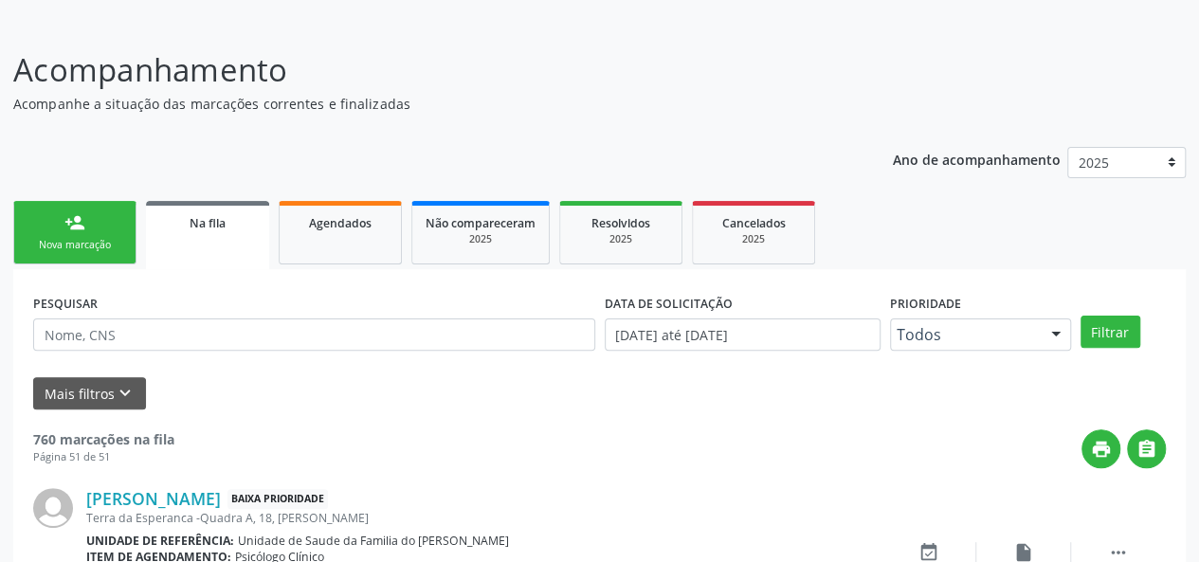
scroll to position [1974, 0]
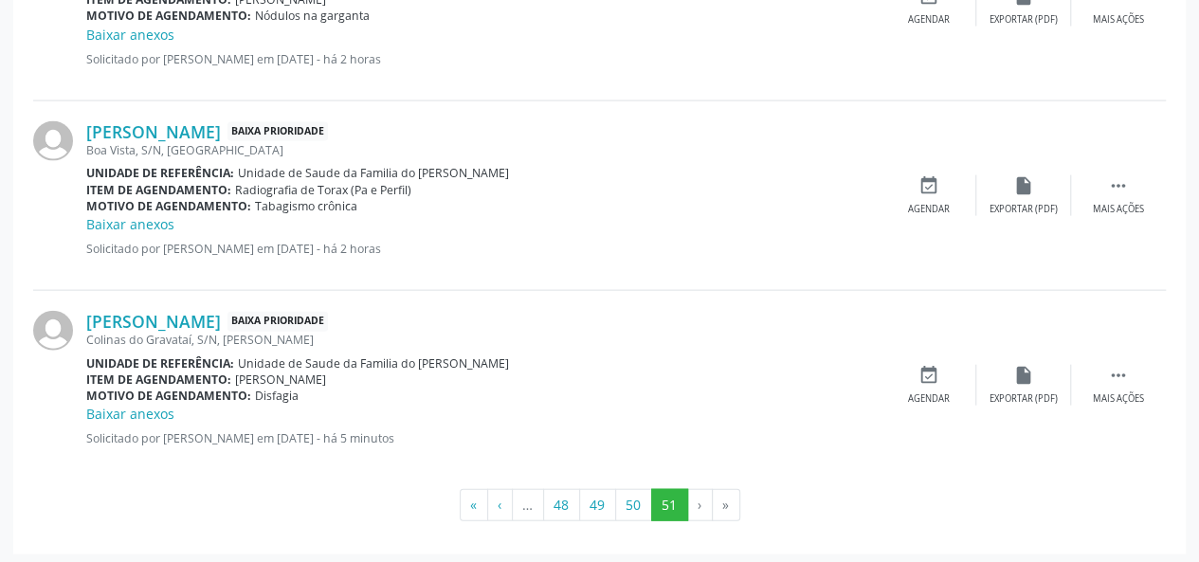
click at [720, 501] on li "»" at bounding box center [725, 505] width 27 height 32
click at [141, 414] on link "Baixar anexos" at bounding box center [130, 414] width 88 height 18
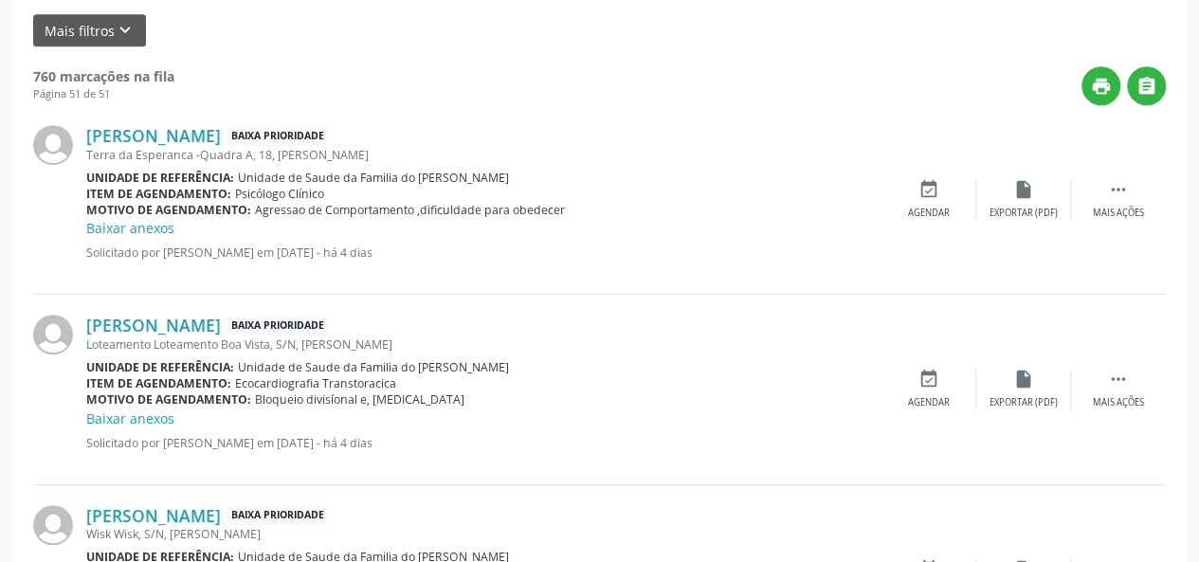
scroll to position [474, 0]
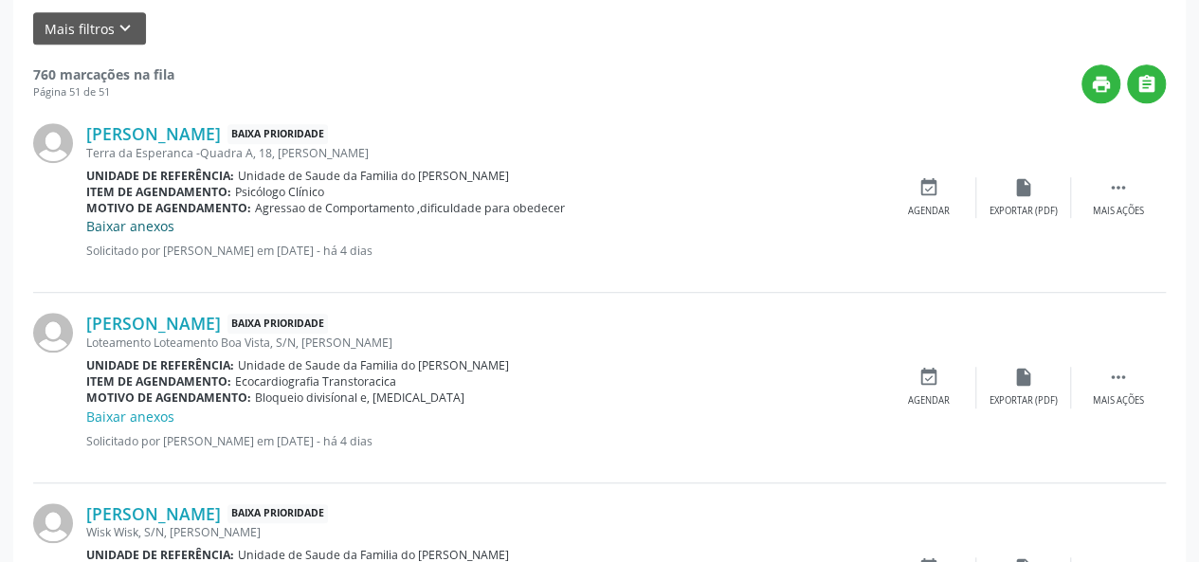
click at [121, 221] on link "Baixar anexos" at bounding box center [130, 226] width 88 height 18
click at [137, 226] on link "Baixar anexos" at bounding box center [130, 226] width 88 height 18
